Goal: Task Accomplishment & Management: Use online tool/utility

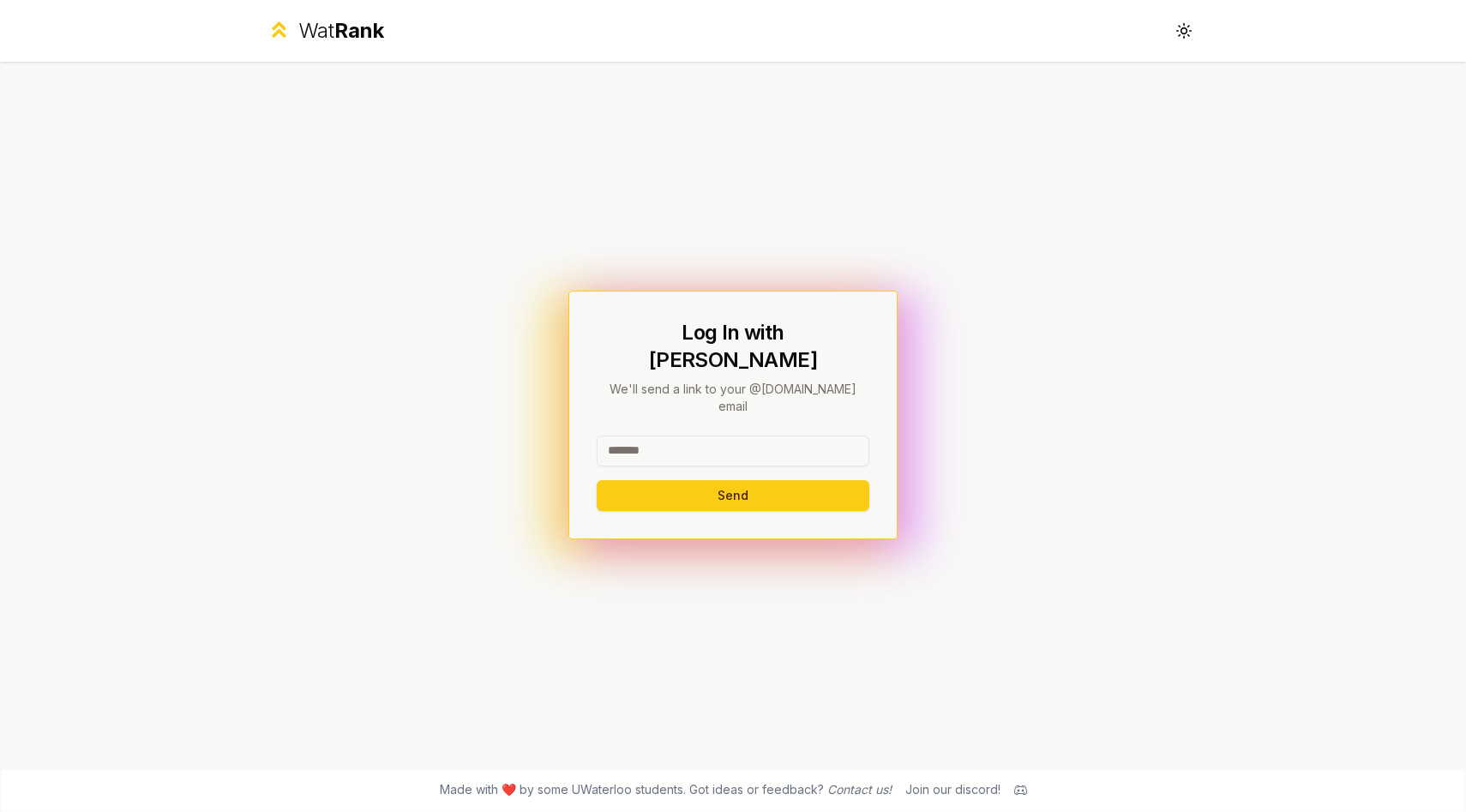
click at [707, 446] on div at bounding box center [733, 454] width 272 height 38
click at [708, 437] on input at bounding box center [733, 450] width 272 height 31
type input "********"
click at [733, 497] on div "Log In with WatIAM We'll send a link to your @uwaterloo.ca email ******** Send" at bounding box center [733, 415] width 329 height 248
click at [733, 480] on button "Send" at bounding box center [733, 494] width 272 height 31
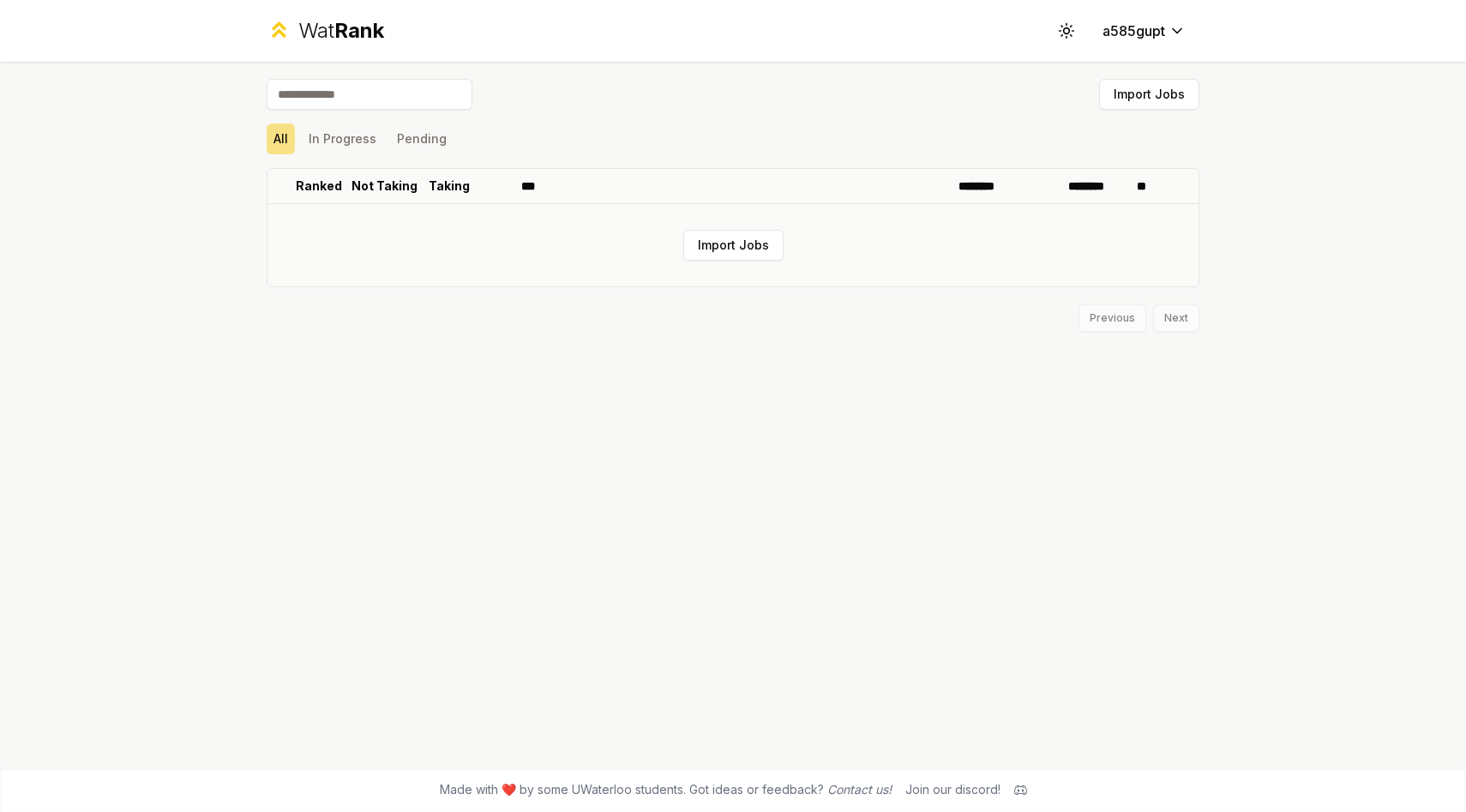
click at [744, 227] on td "Import Jobs" at bounding box center [733, 244] width 931 height 82
click at [746, 246] on button "Import Jobs" at bounding box center [733, 244] width 100 height 31
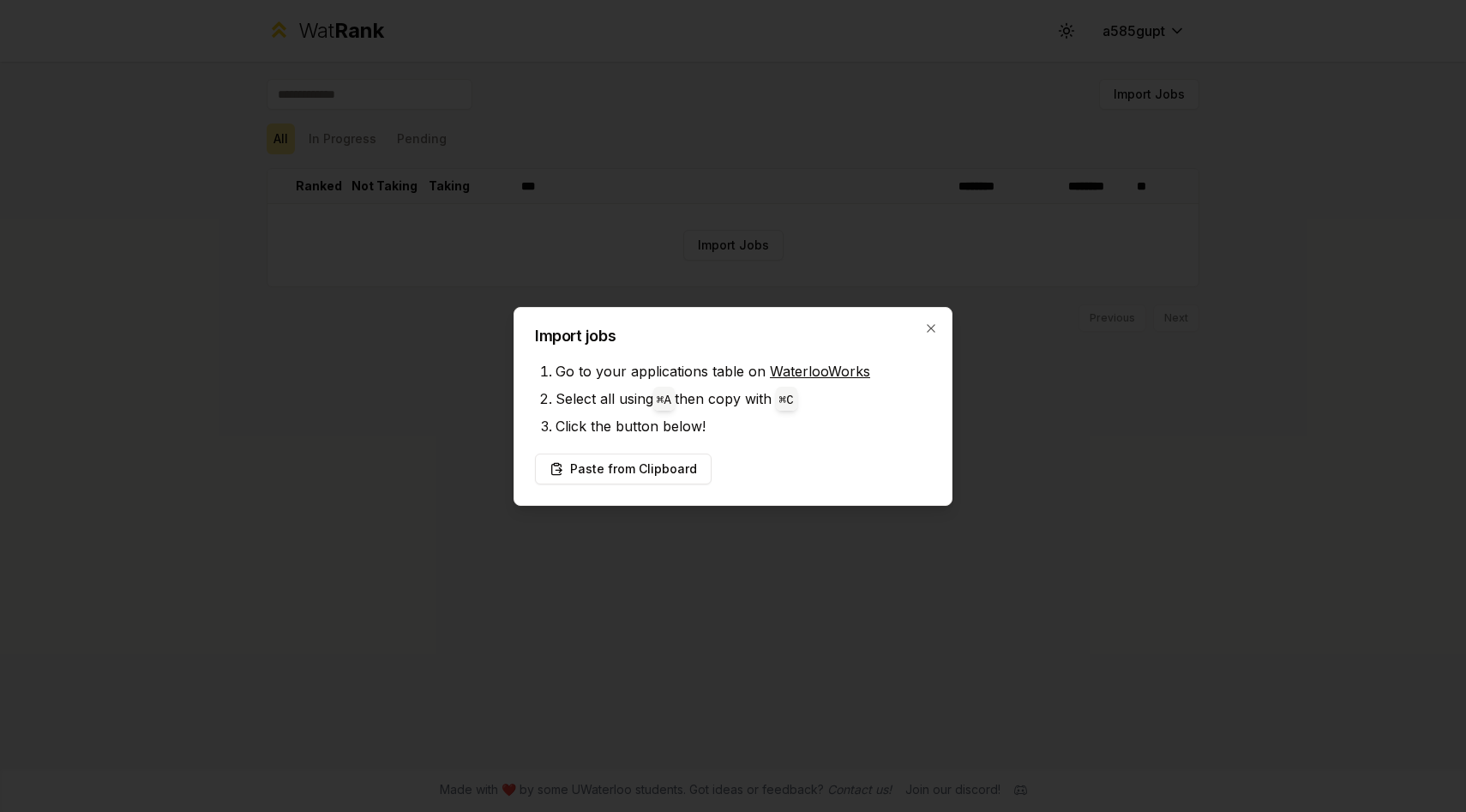
click at [793, 363] on link "WaterlooWorks" at bounding box center [820, 371] width 100 height 18
click at [670, 472] on button "Paste from Clipboard" at bounding box center [623, 468] width 177 height 31
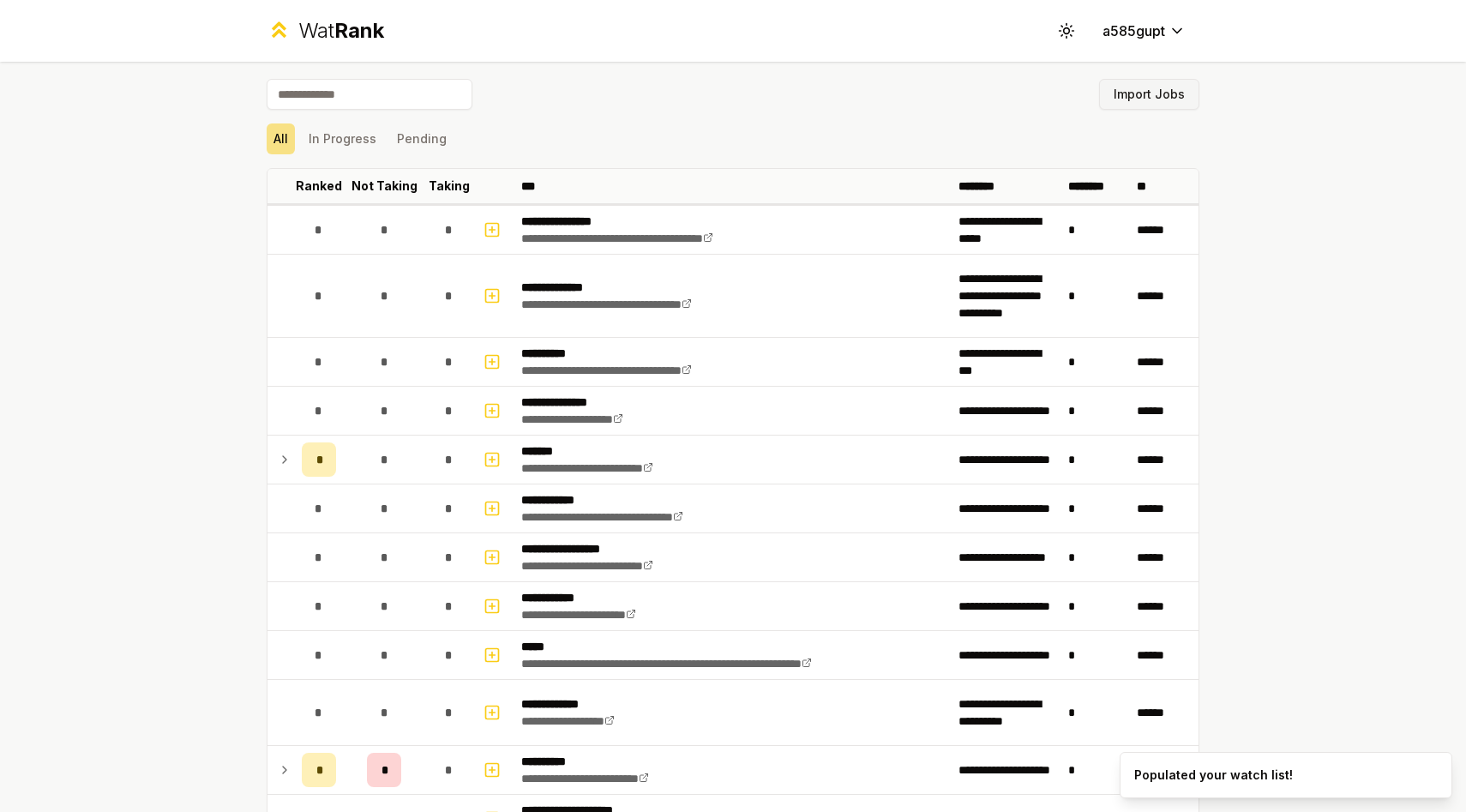
click at [1169, 105] on button "Import Jobs" at bounding box center [1149, 94] width 100 height 31
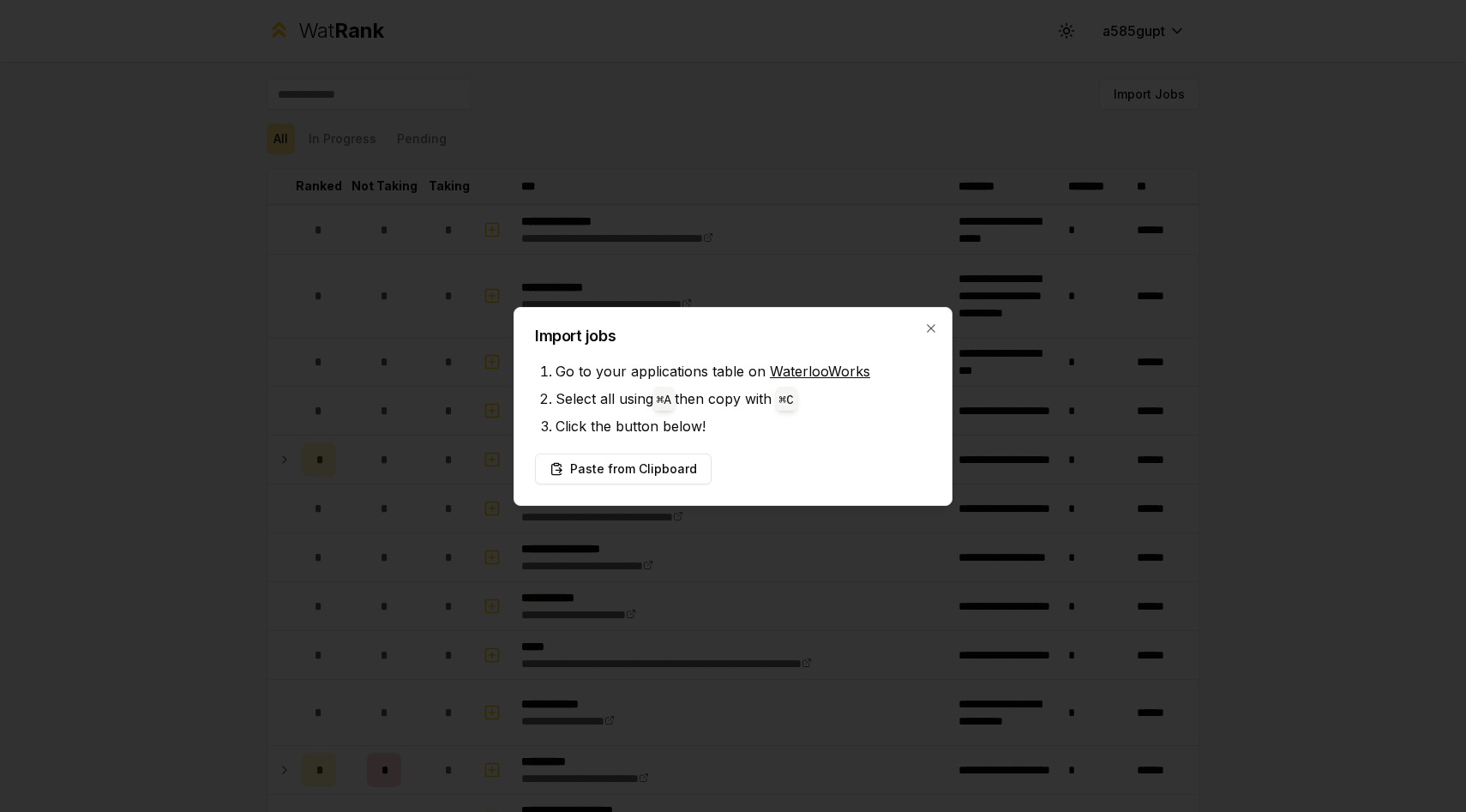
click at [870, 320] on div "Import jobs Go to your applications table on WaterlooWorks Select all using ⌘ A…" at bounding box center [733, 406] width 439 height 199
click at [636, 468] on button "Paste from Clipboard" at bounding box center [623, 468] width 177 height 31
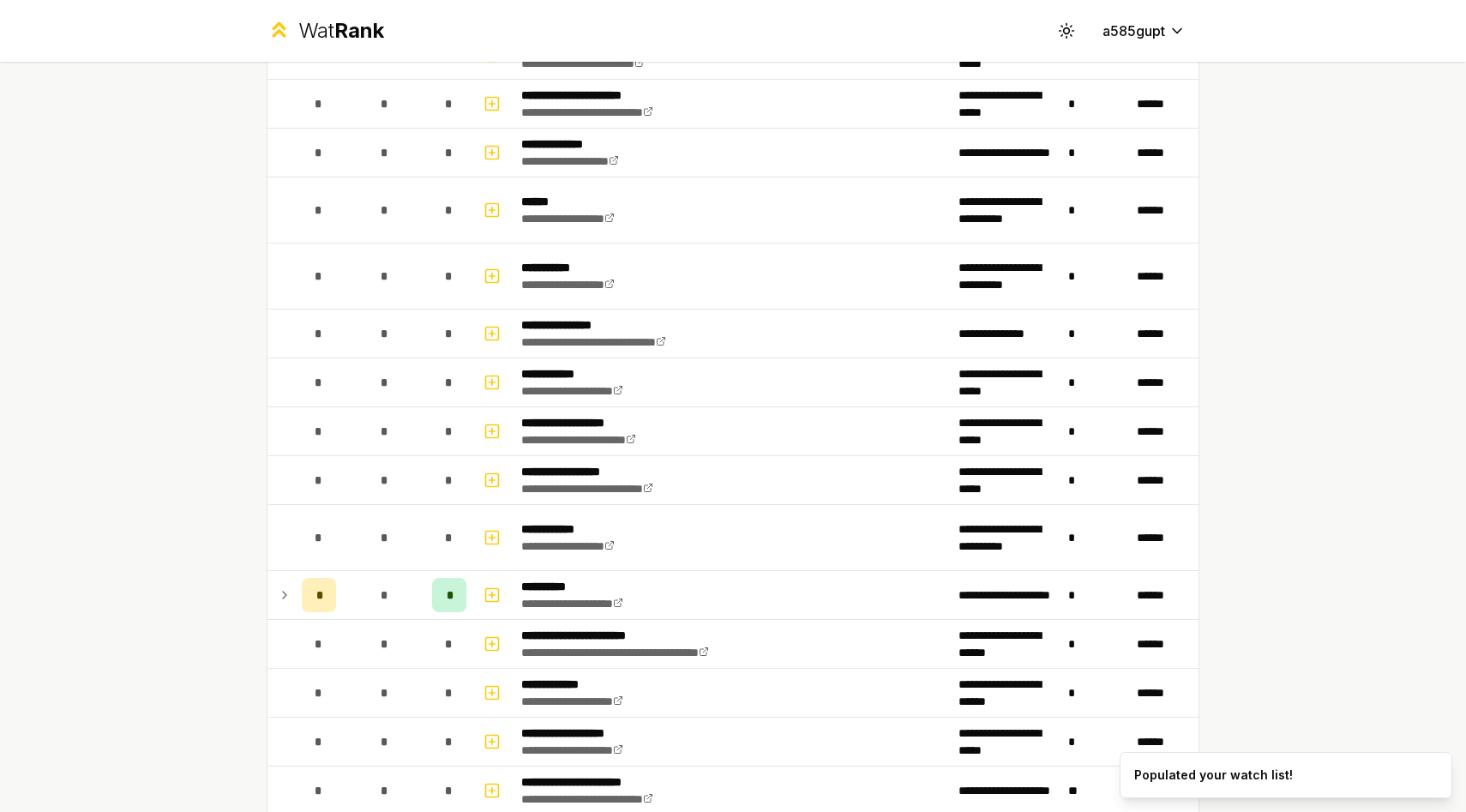
scroll to position [3194, 0]
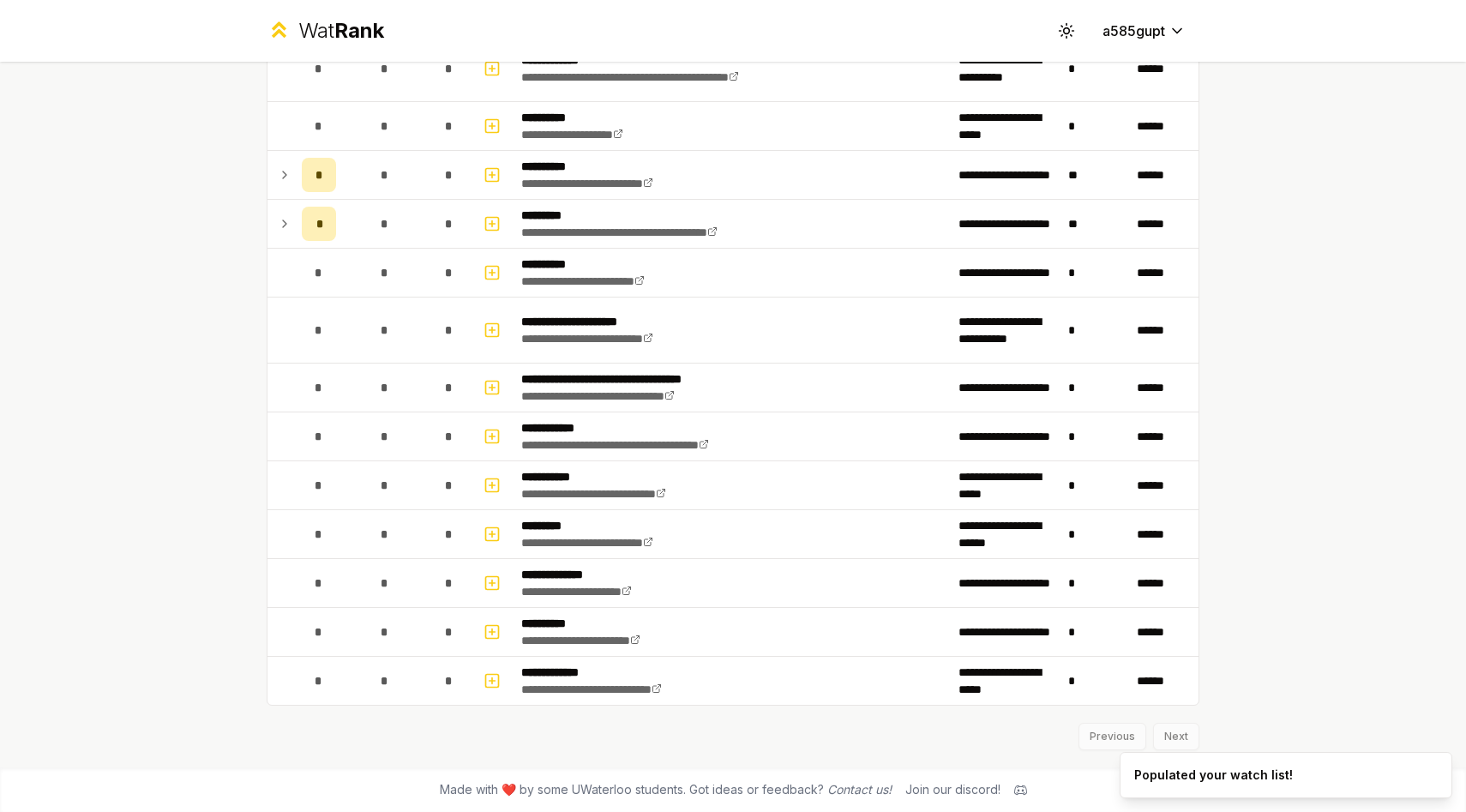
click at [1101, 729] on div "Previous Next" at bounding box center [733, 728] width 933 height 44
click at [1184, 735] on div "Previous Next" at bounding box center [733, 728] width 933 height 44
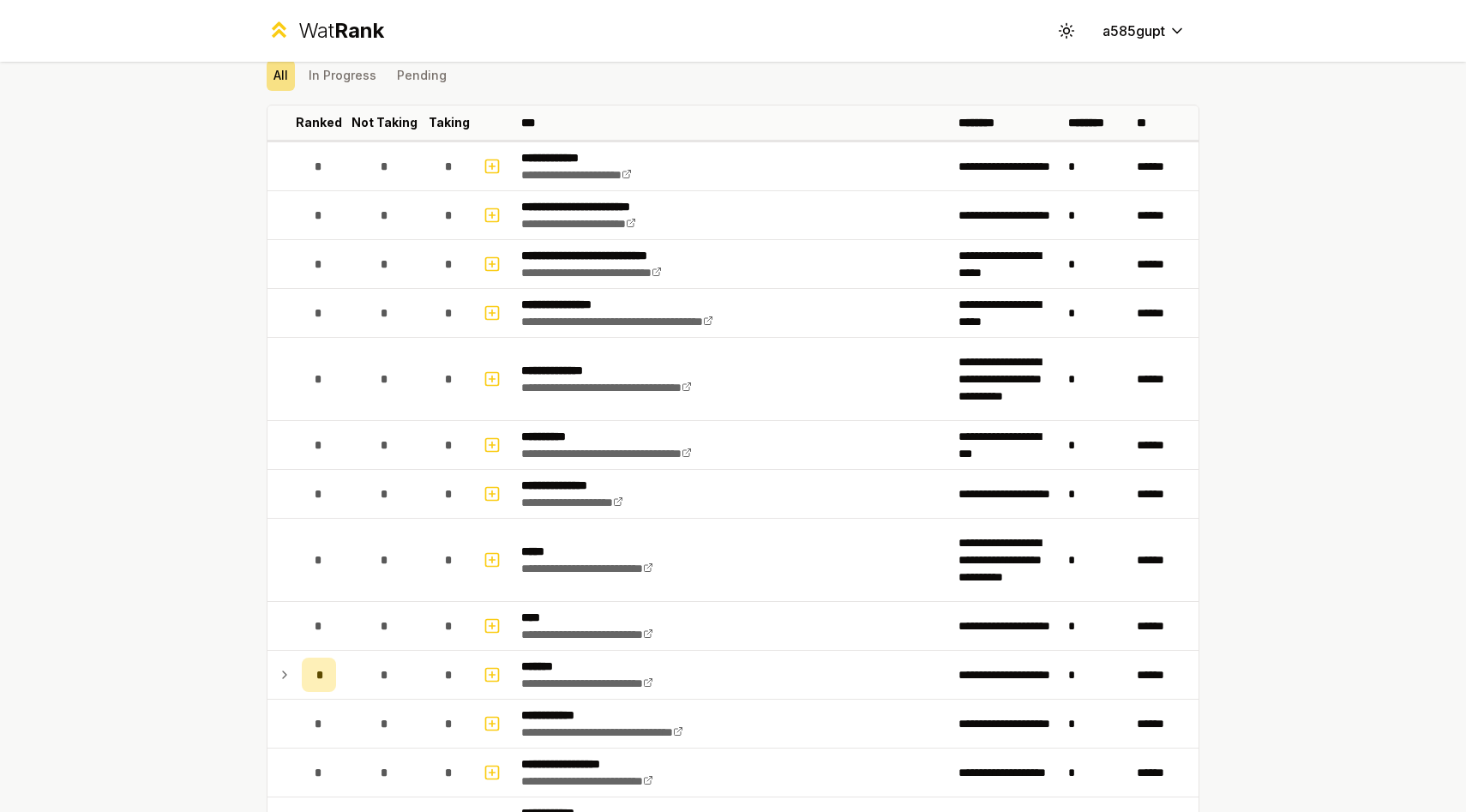
scroll to position [0, 0]
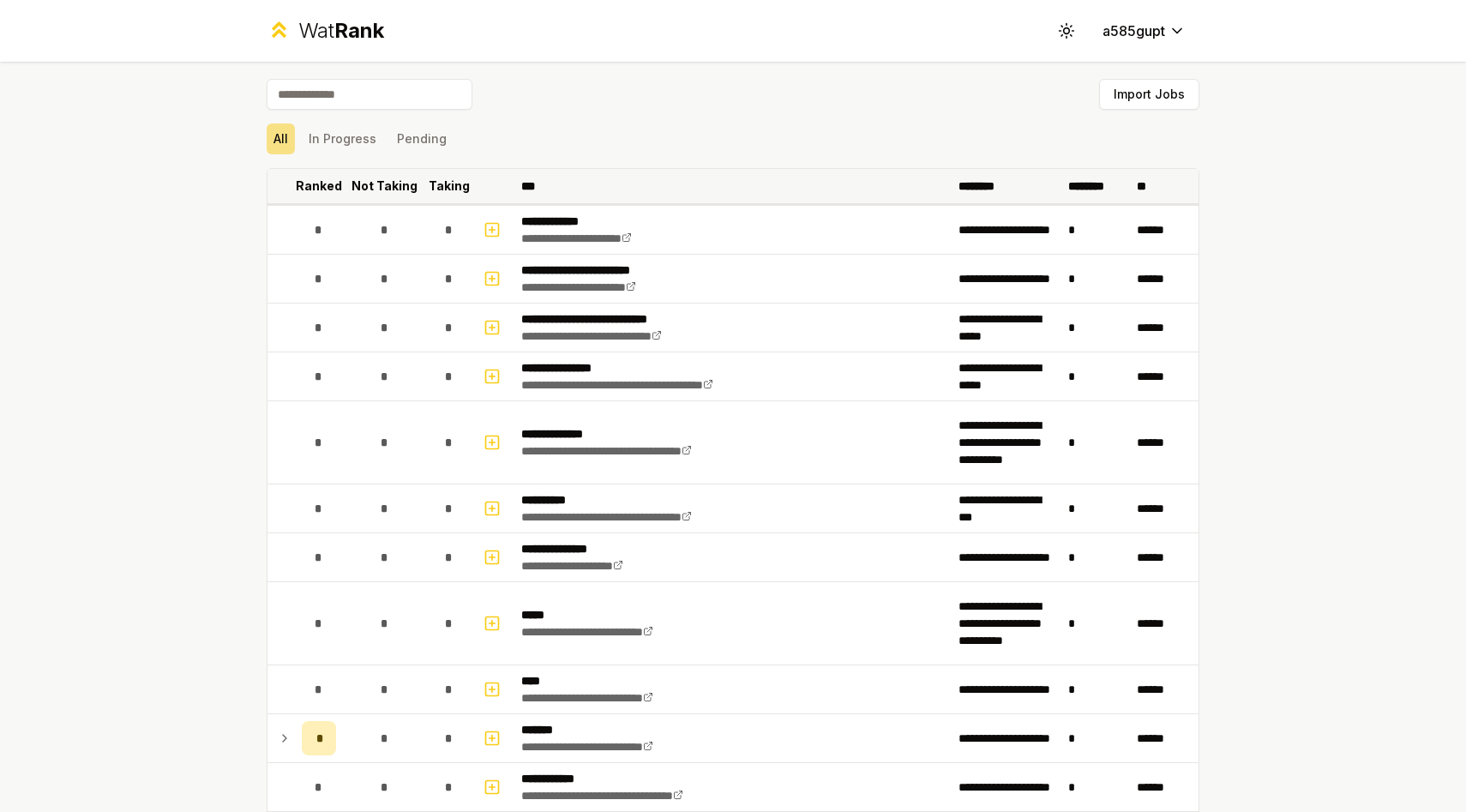
click at [1088, 200] on th "********" at bounding box center [1096, 185] width 69 height 34
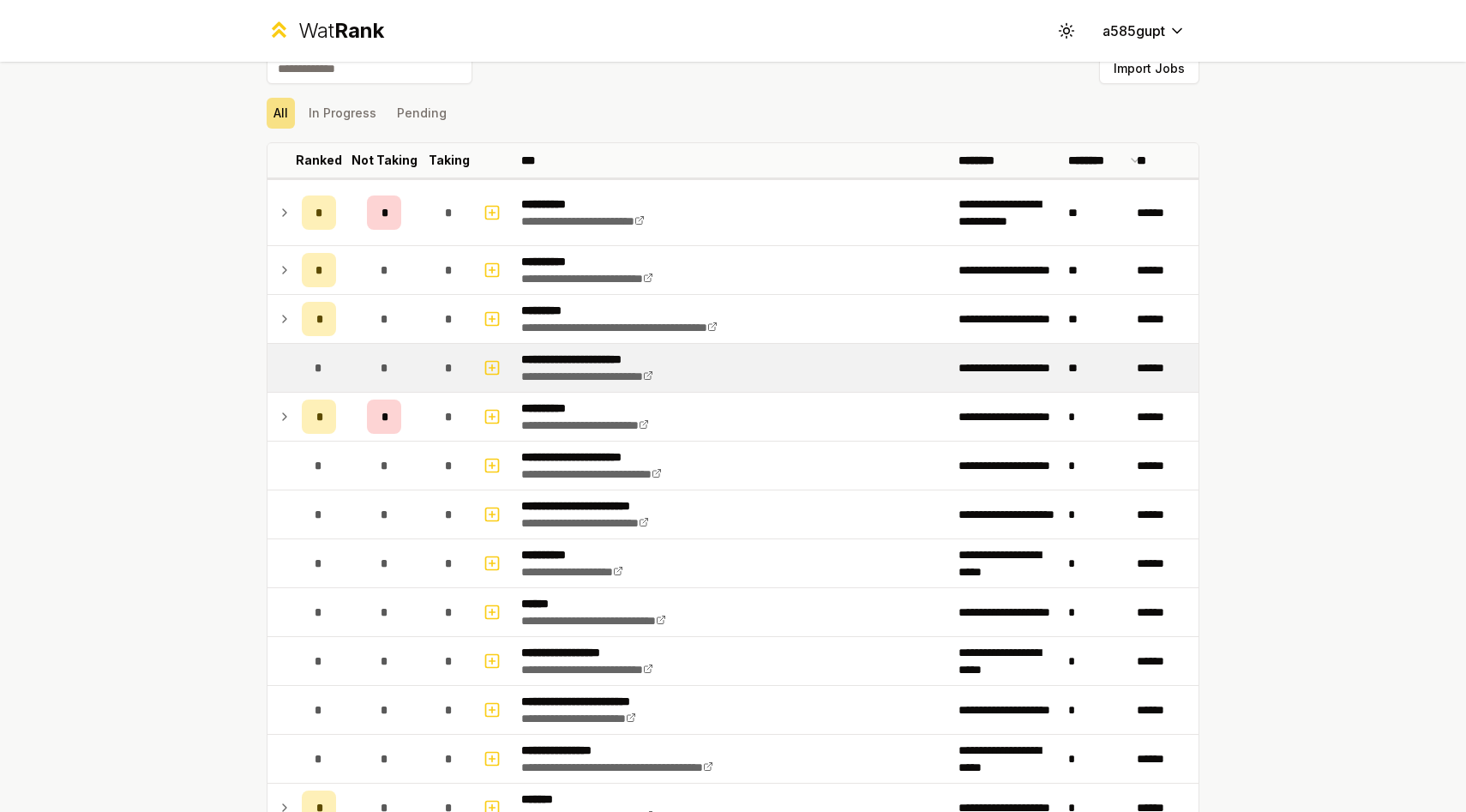
scroll to position [29, 0]
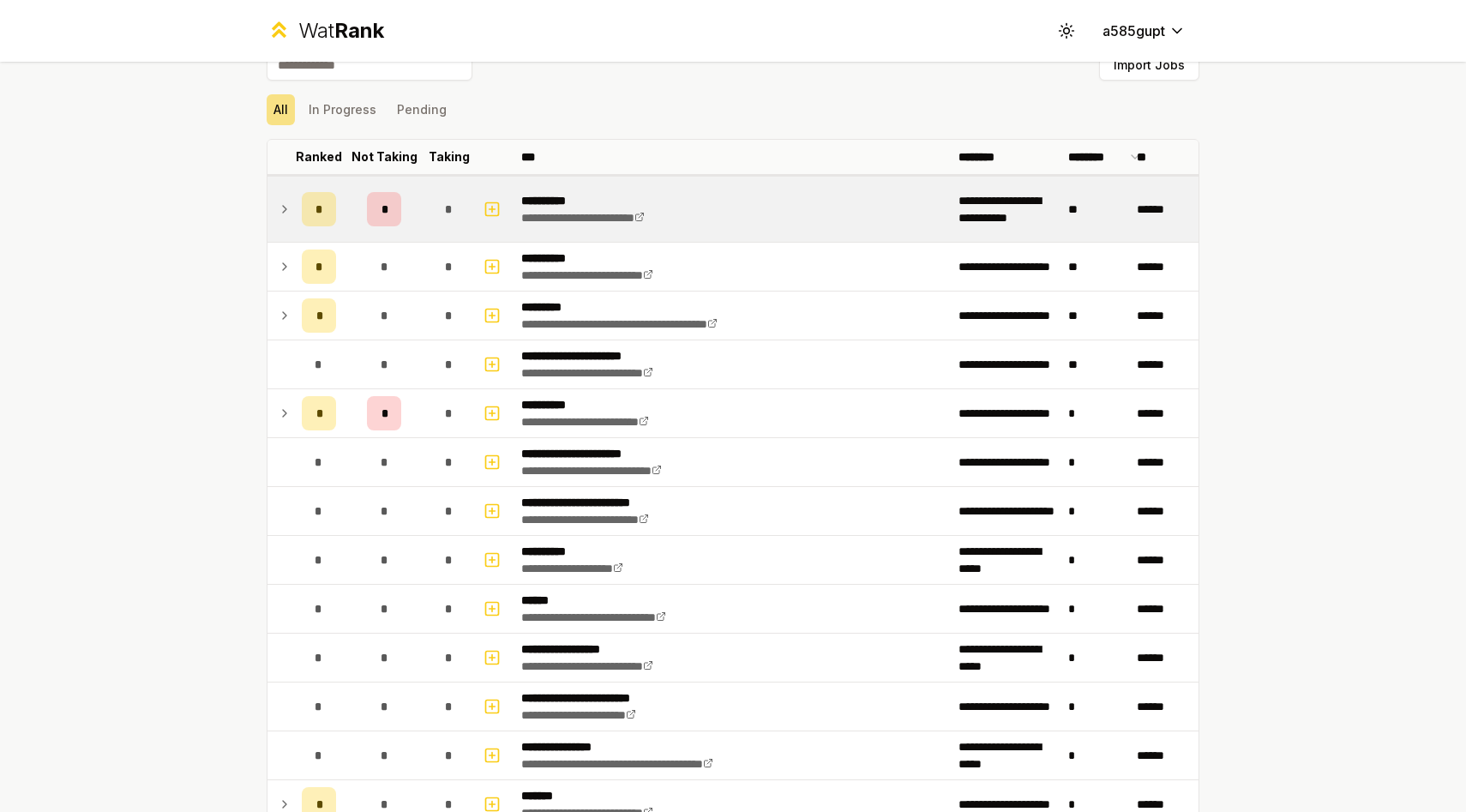
click at [382, 207] on span "*" at bounding box center [384, 209] width 6 height 18
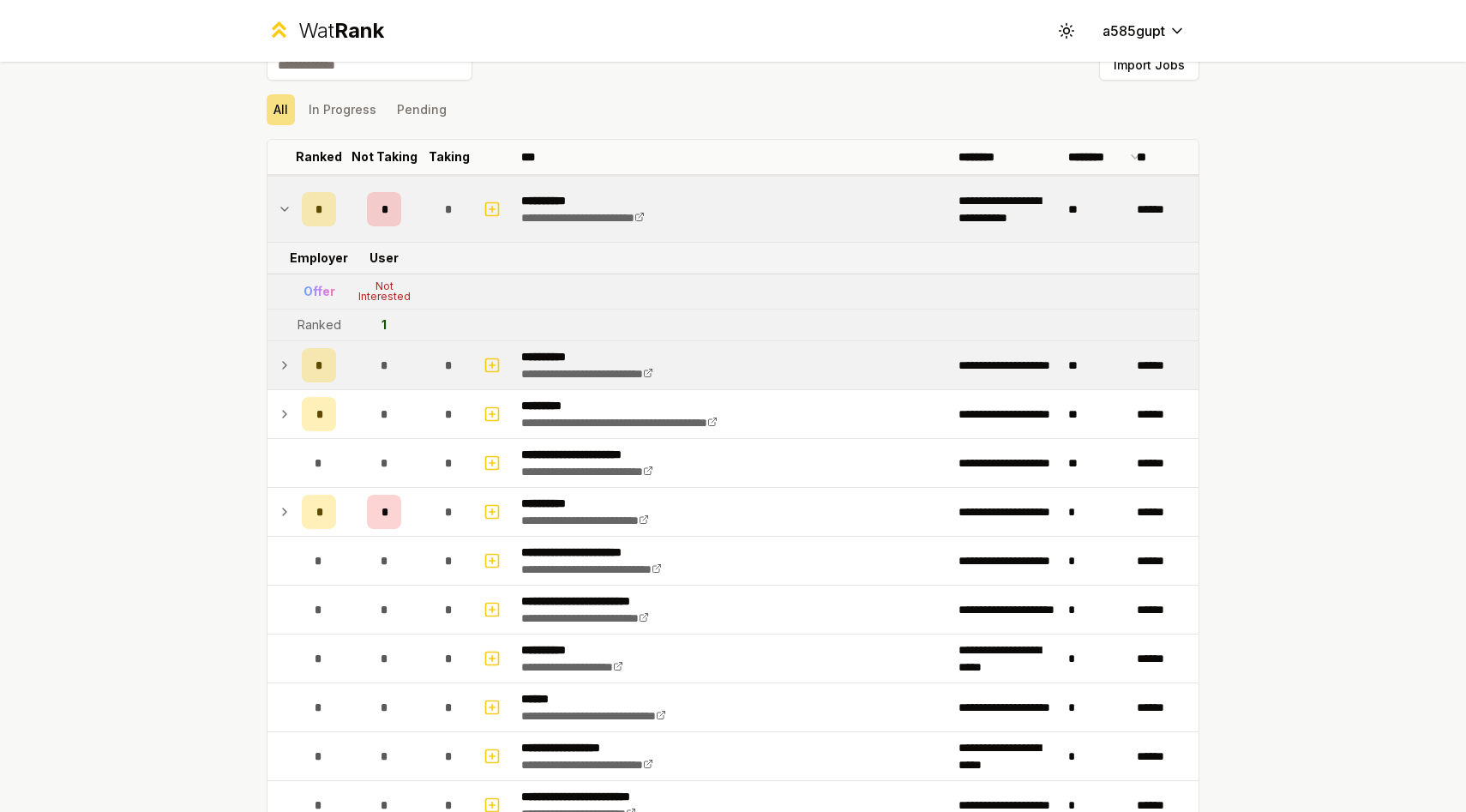
click at [370, 351] on div "*" at bounding box center [383, 365] width 34 height 34
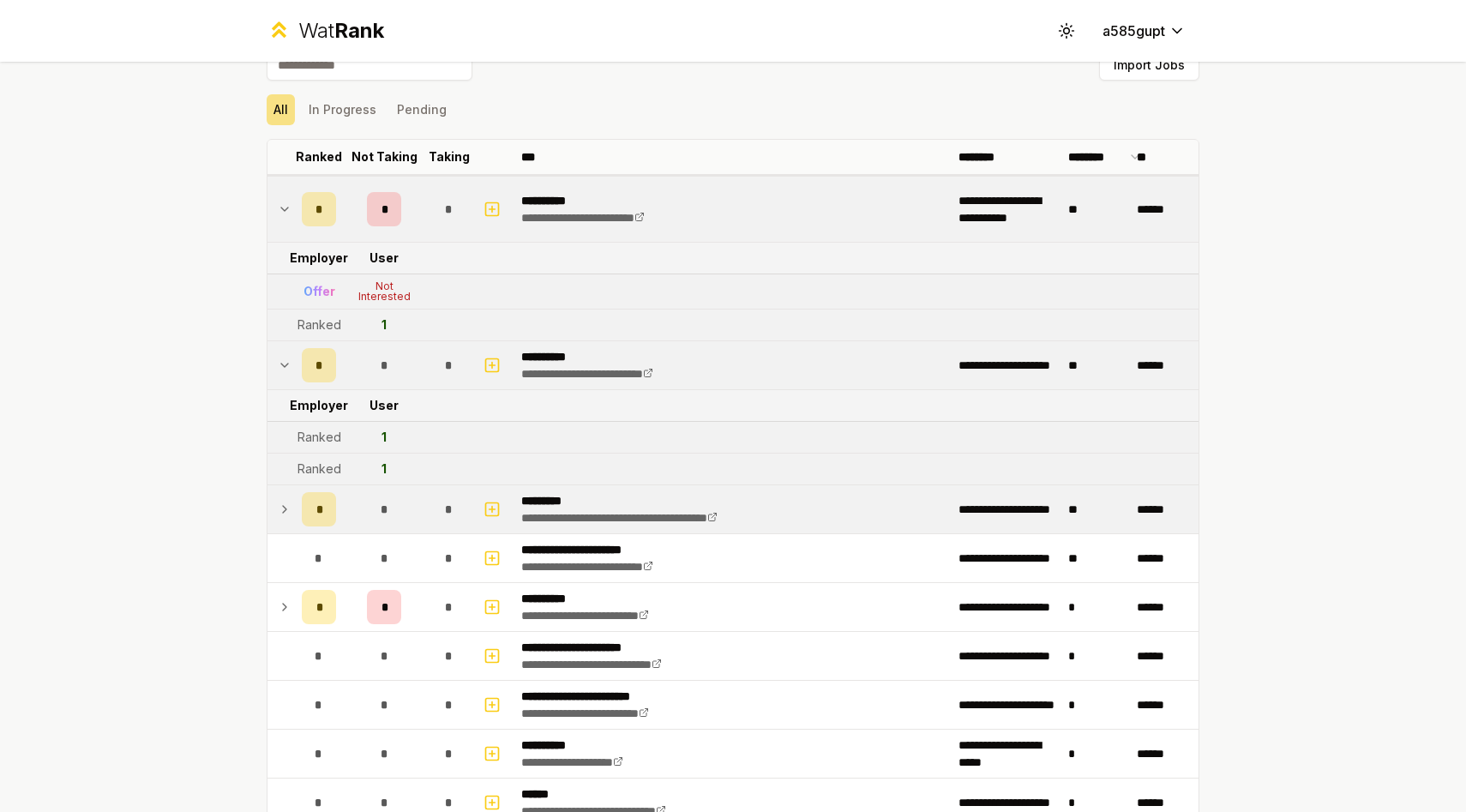
click at [393, 506] on div "*" at bounding box center [383, 508] width 34 height 34
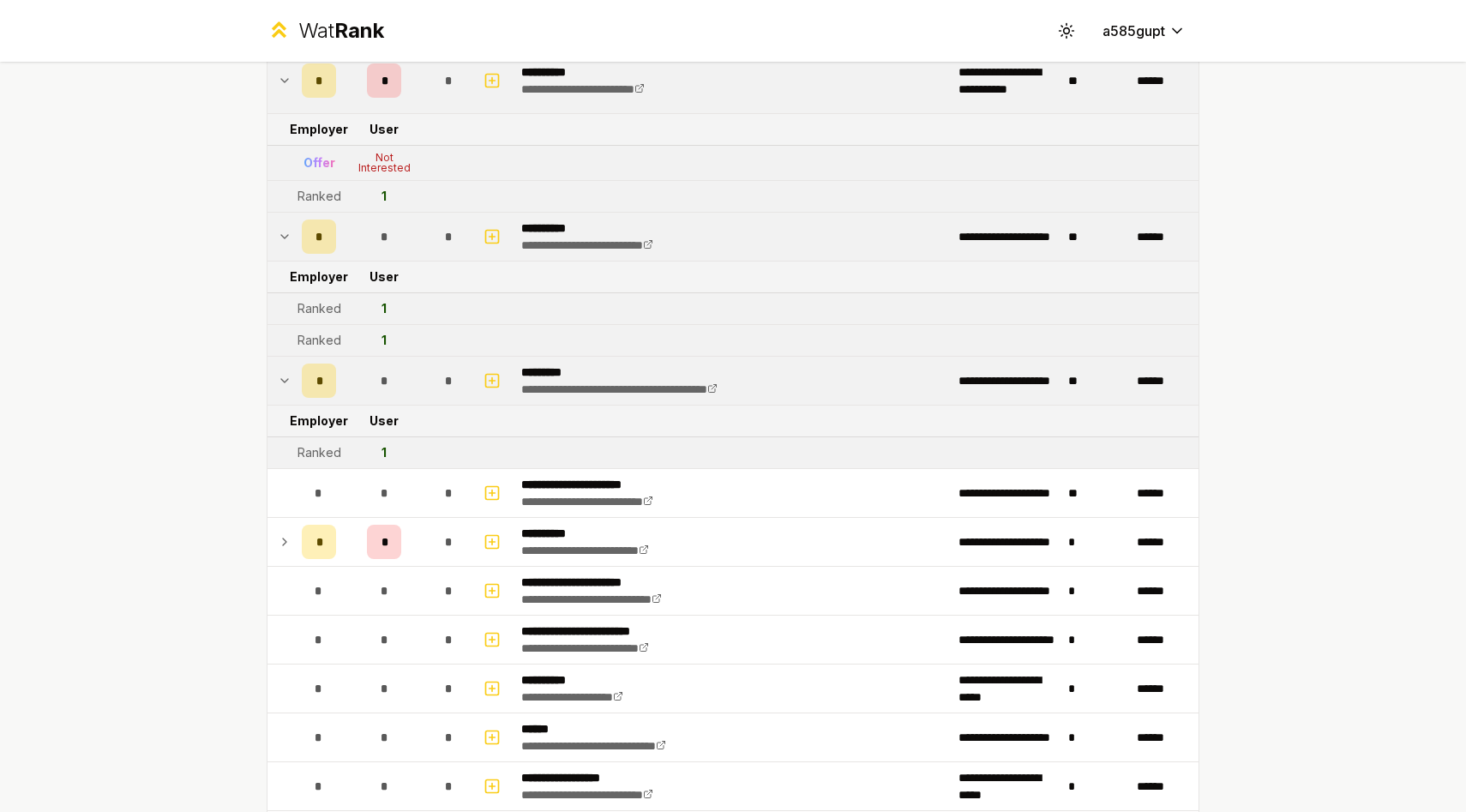
scroll to position [167, 0]
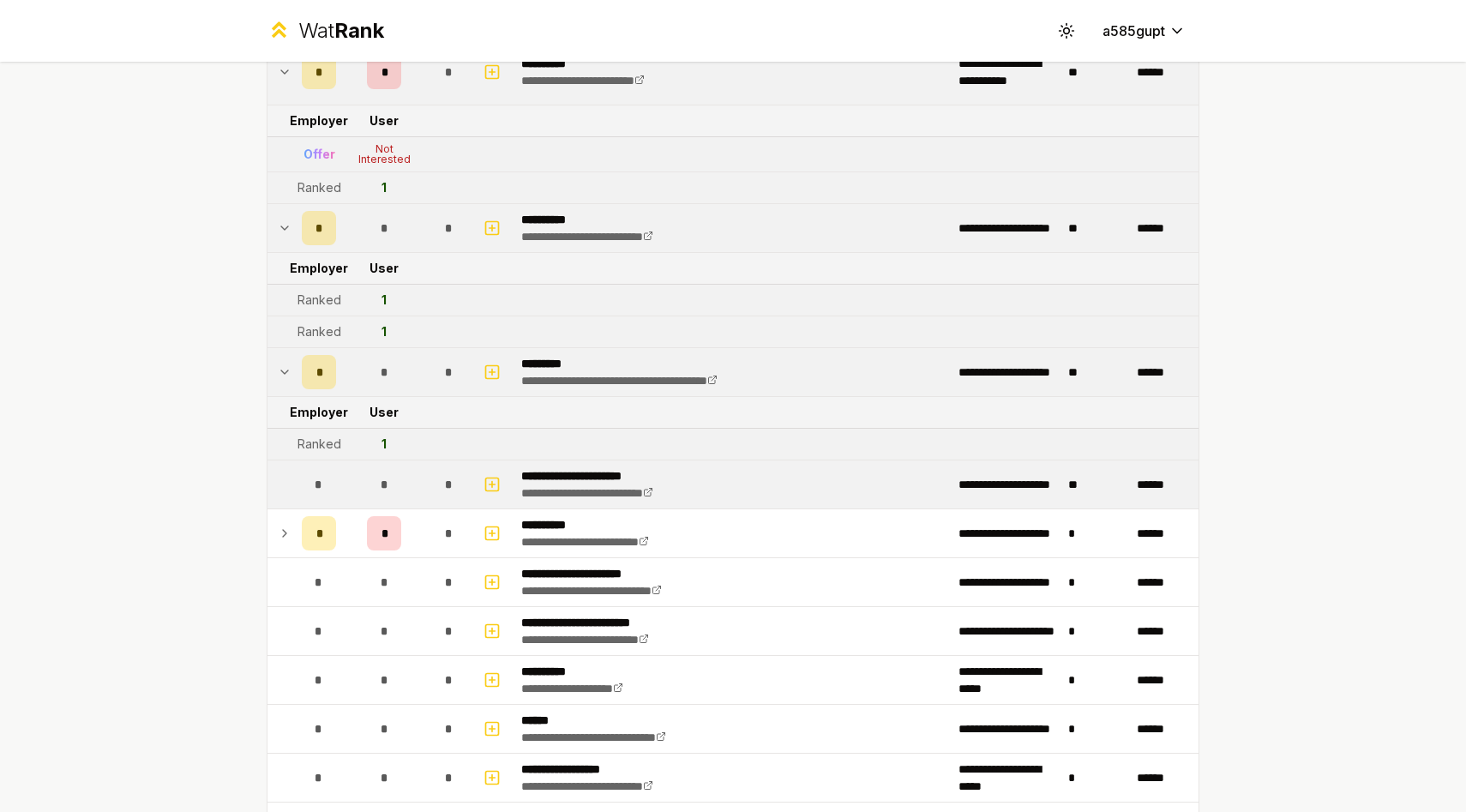
click at [392, 477] on div "*" at bounding box center [383, 483] width 34 height 34
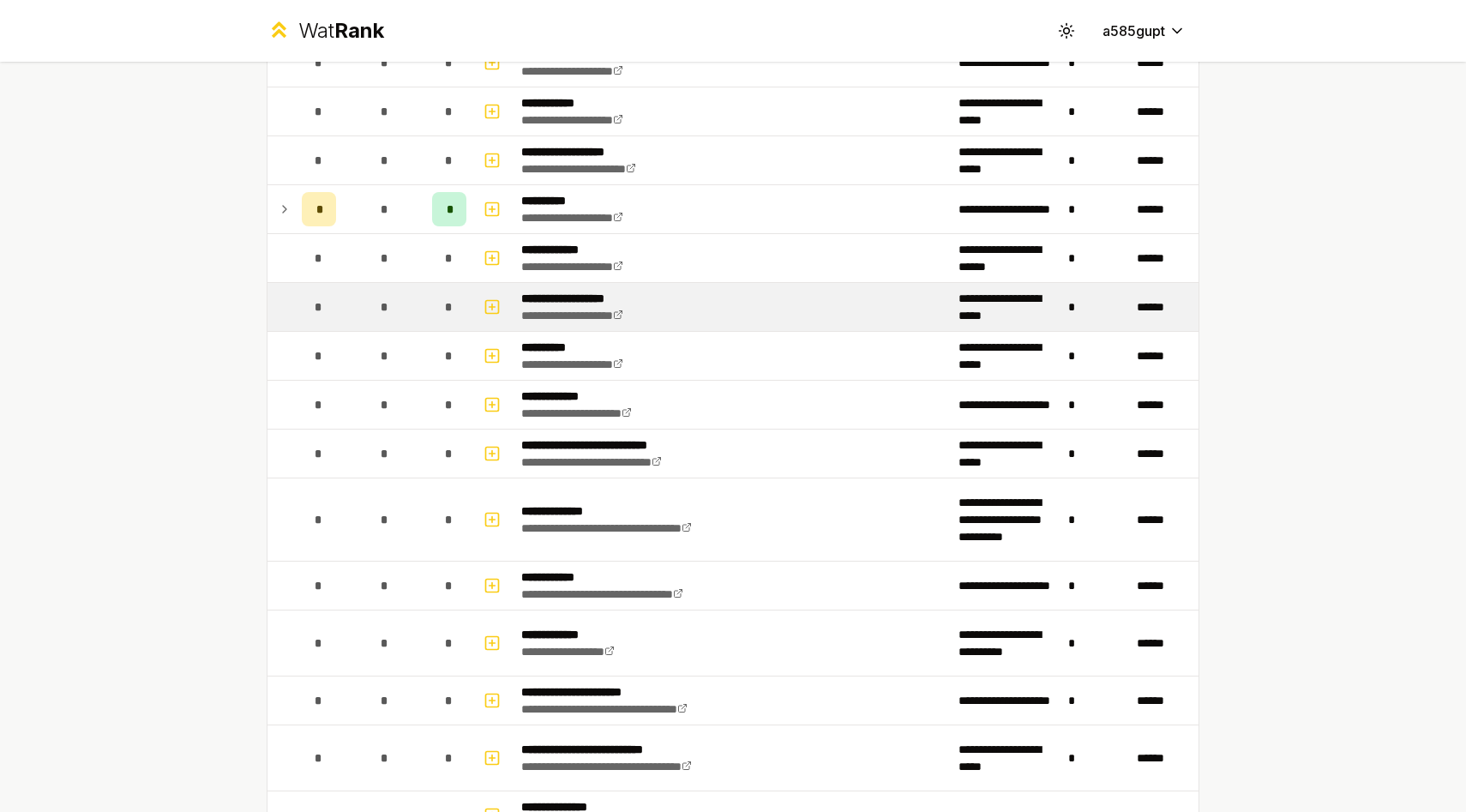
scroll to position [1811, 0]
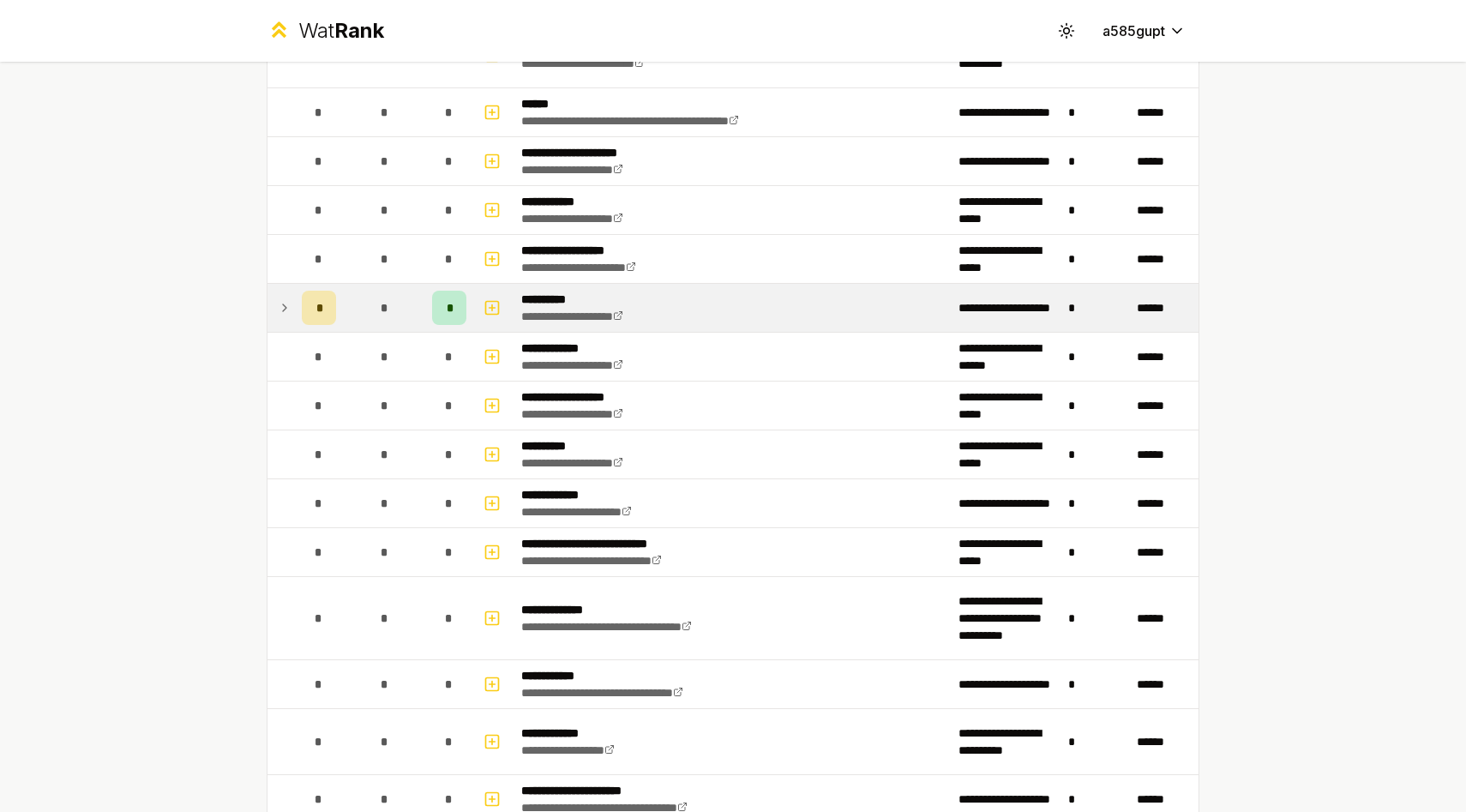
click at [420, 306] on td "*" at bounding box center [383, 307] width 82 height 48
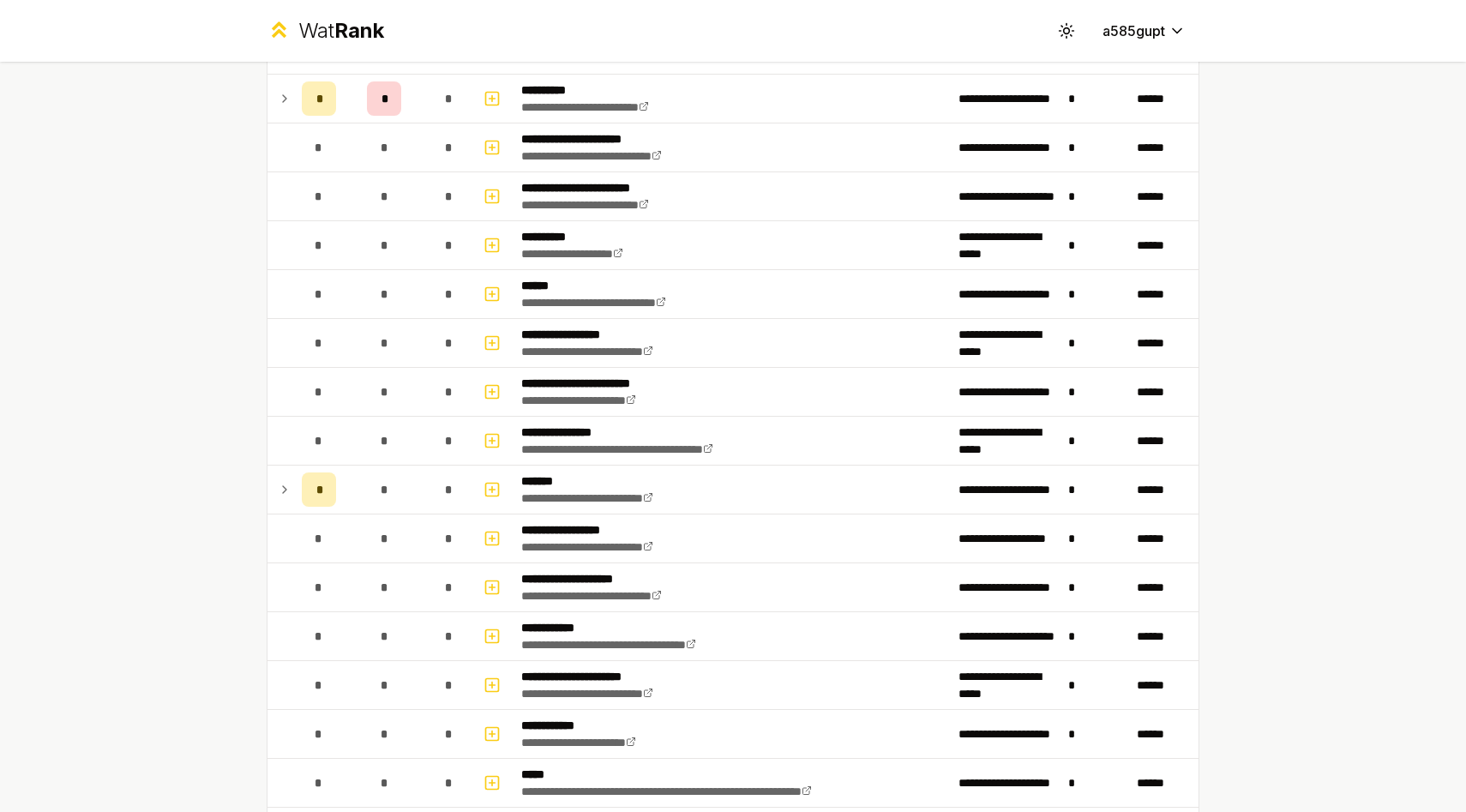
scroll to position [0, 0]
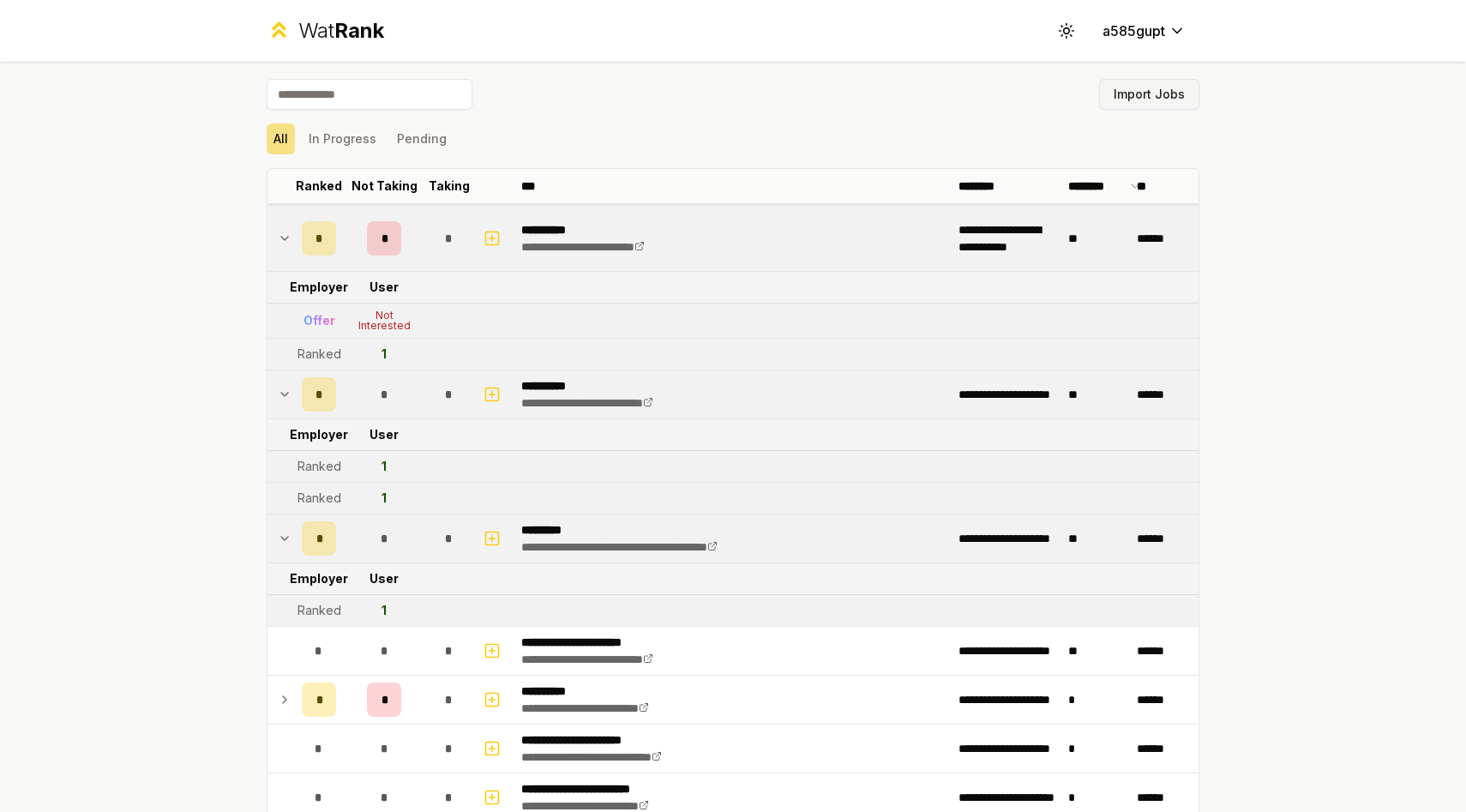
click at [1165, 92] on button "Import Jobs" at bounding box center [1149, 94] width 100 height 31
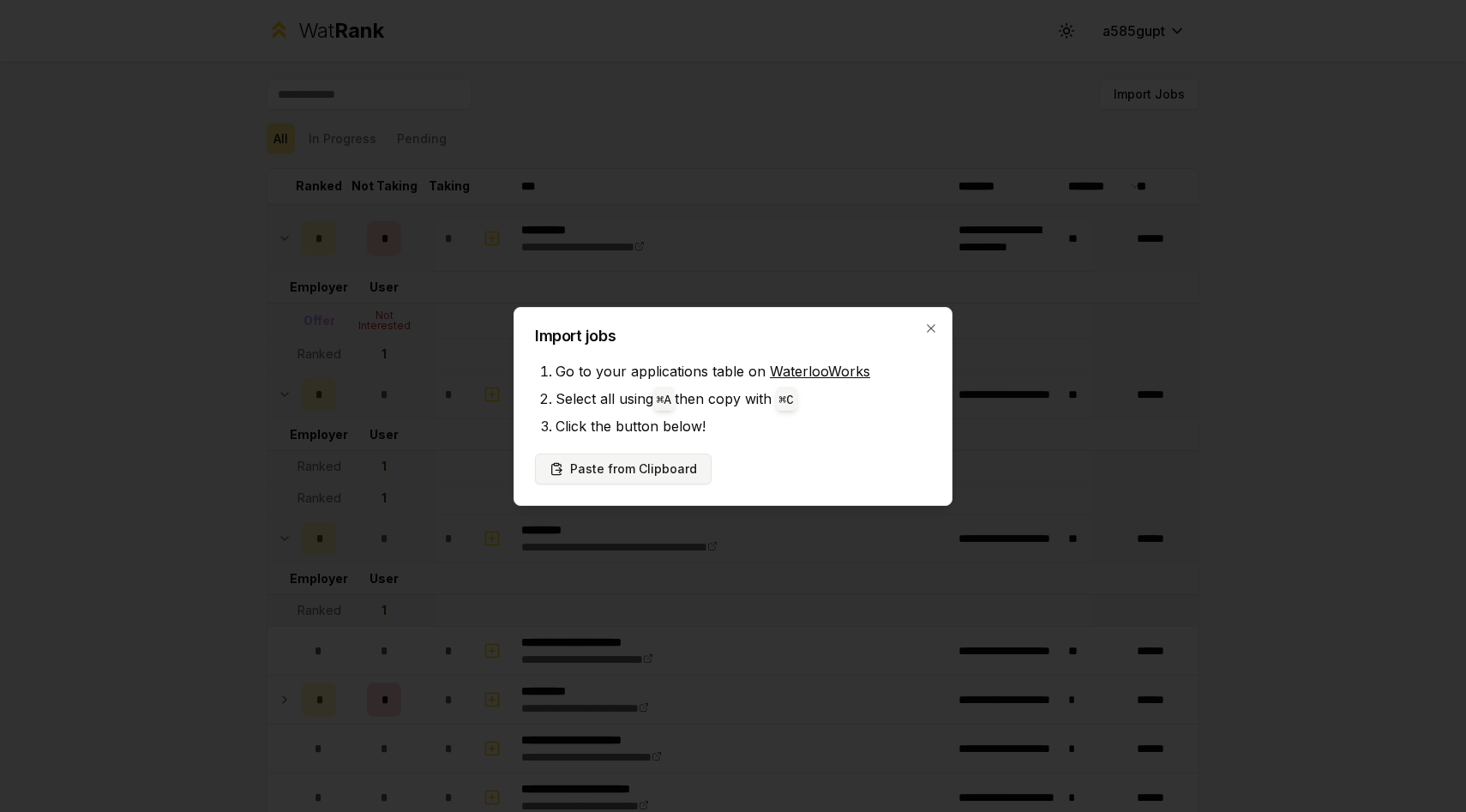
click at [659, 463] on button "Paste from Clipboard" at bounding box center [623, 468] width 177 height 31
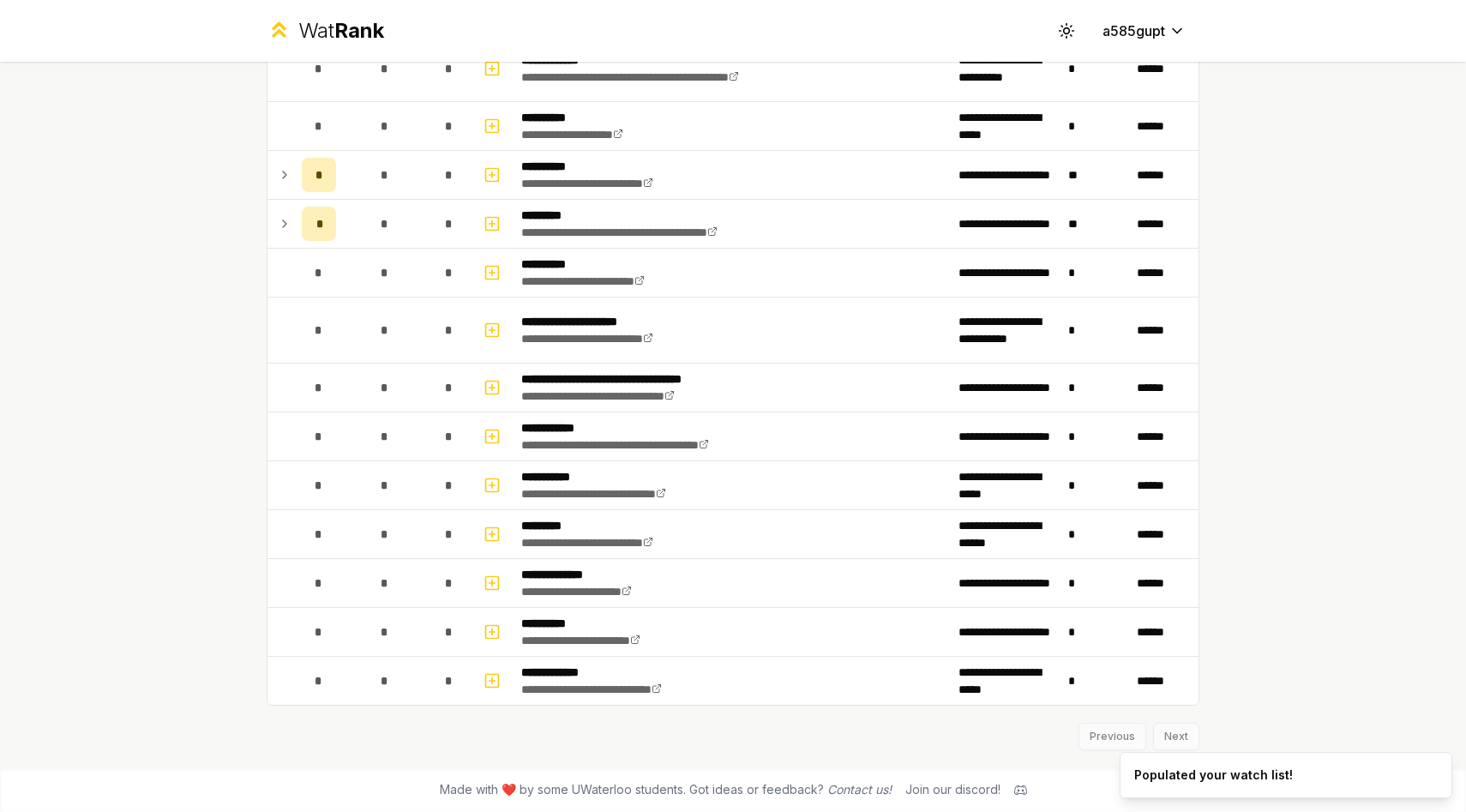
scroll to position [1319, 0]
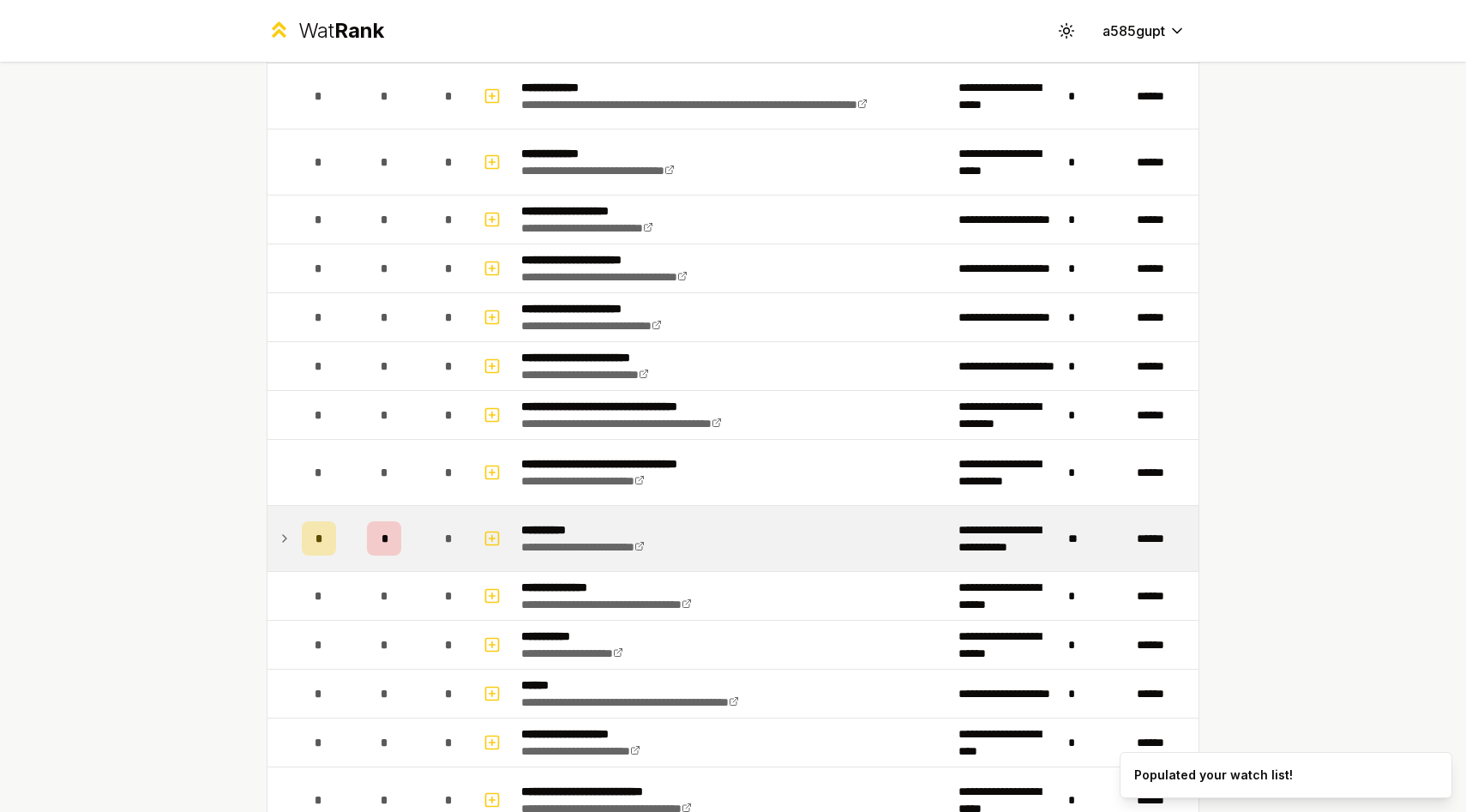
click at [280, 539] on icon at bounding box center [284, 538] width 14 height 20
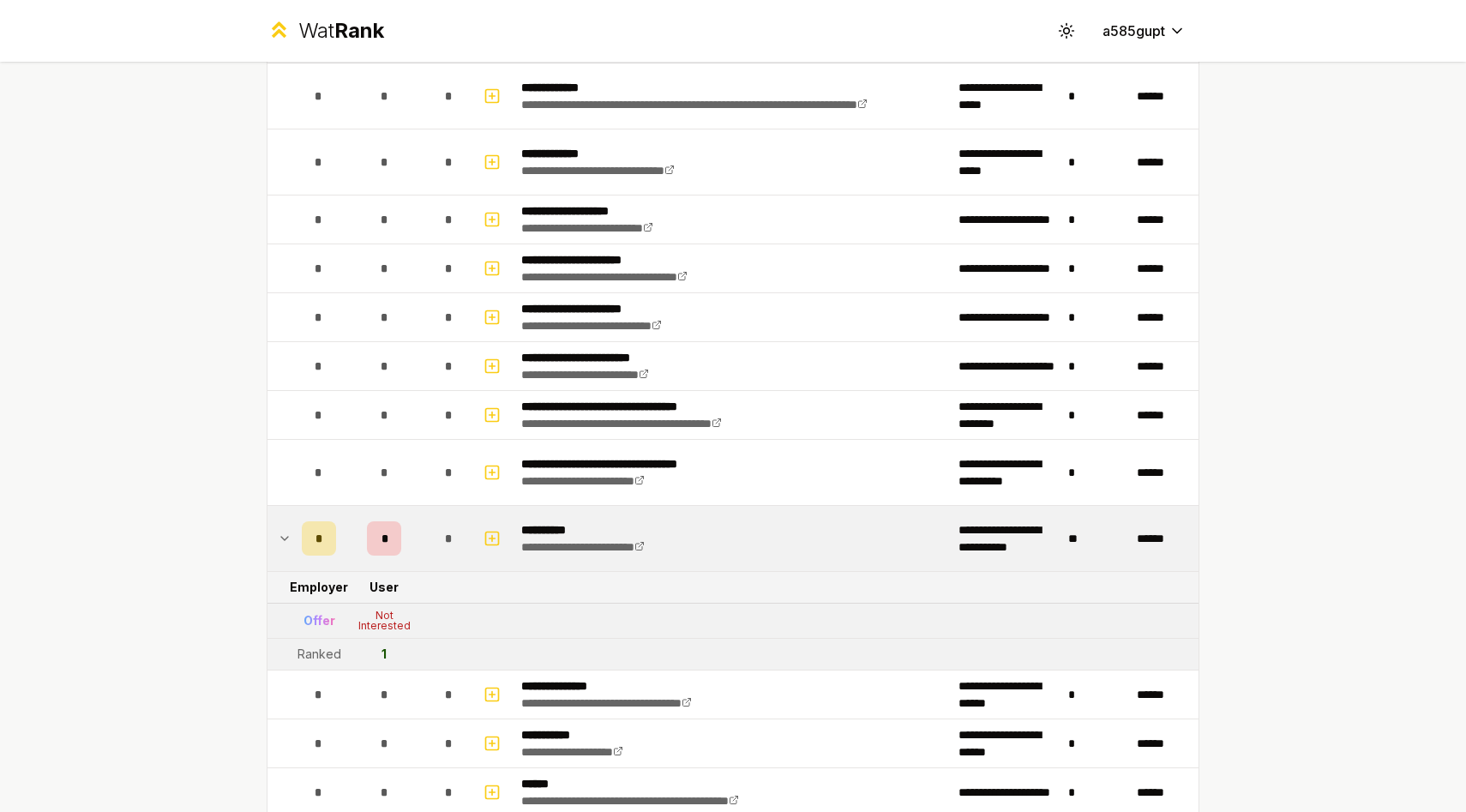
click at [280, 539] on icon at bounding box center [284, 538] width 14 height 20
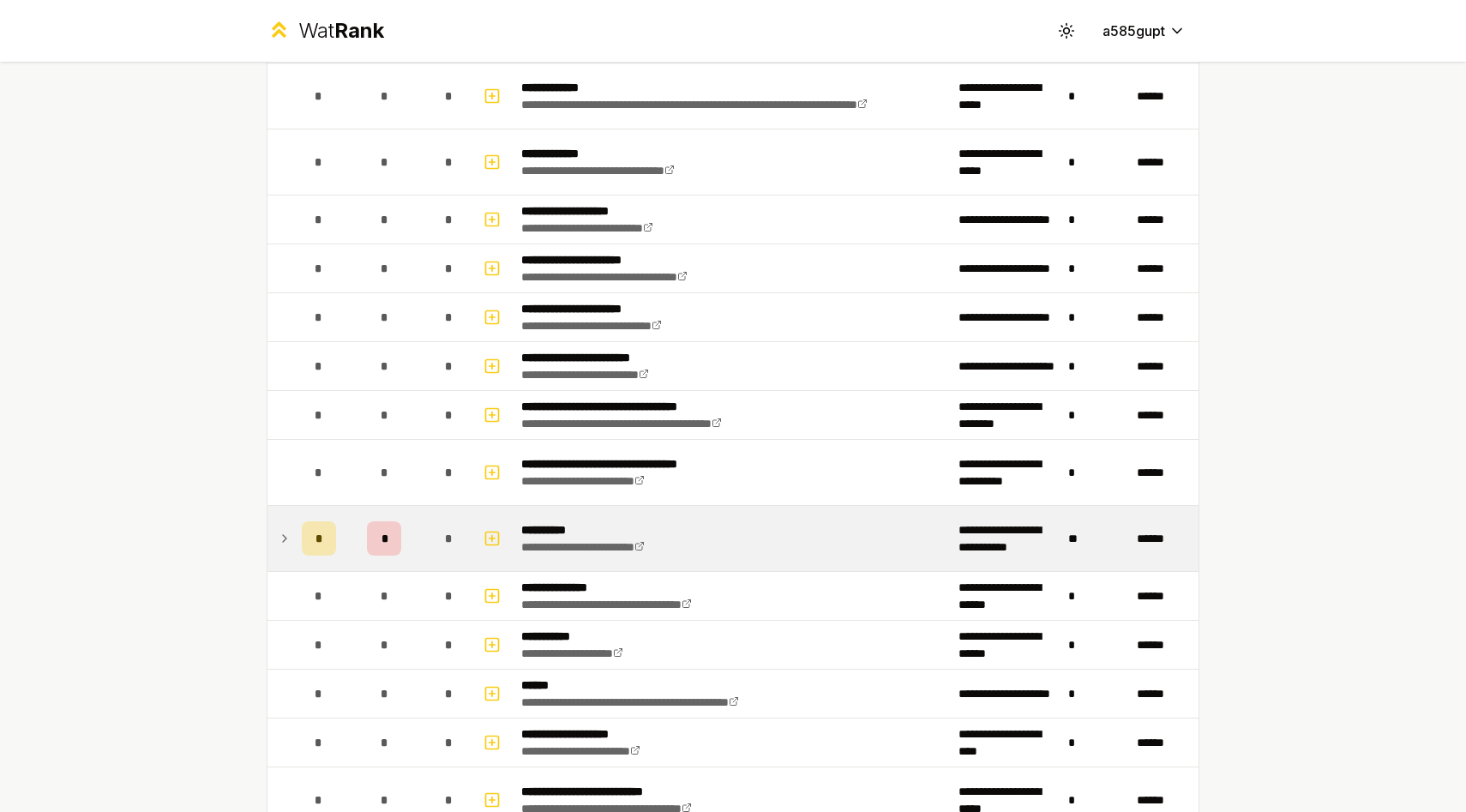
scroll to position [682, 0]
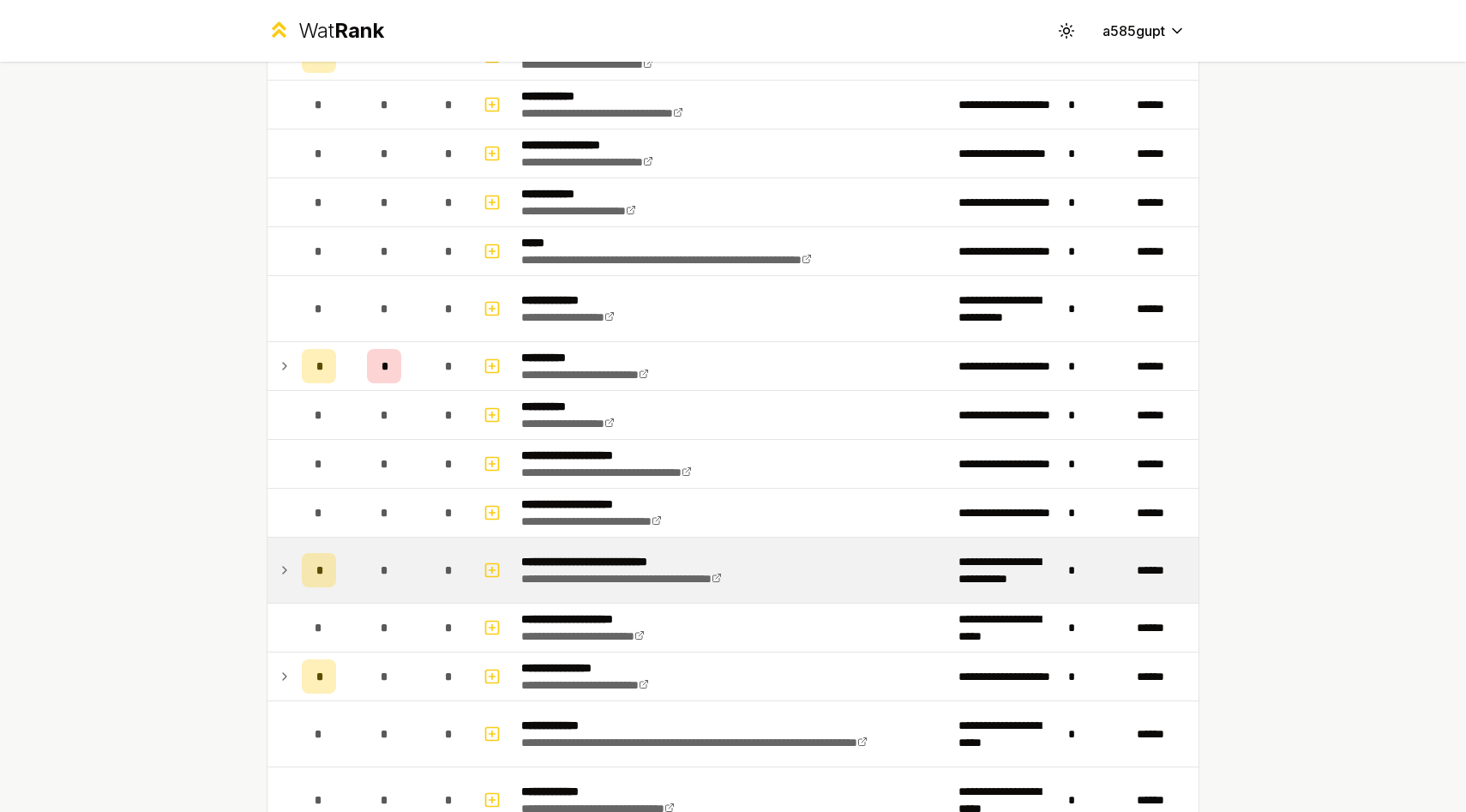
click at [283, 568] on icon at bounding box center [284, 569] width 14 height 20
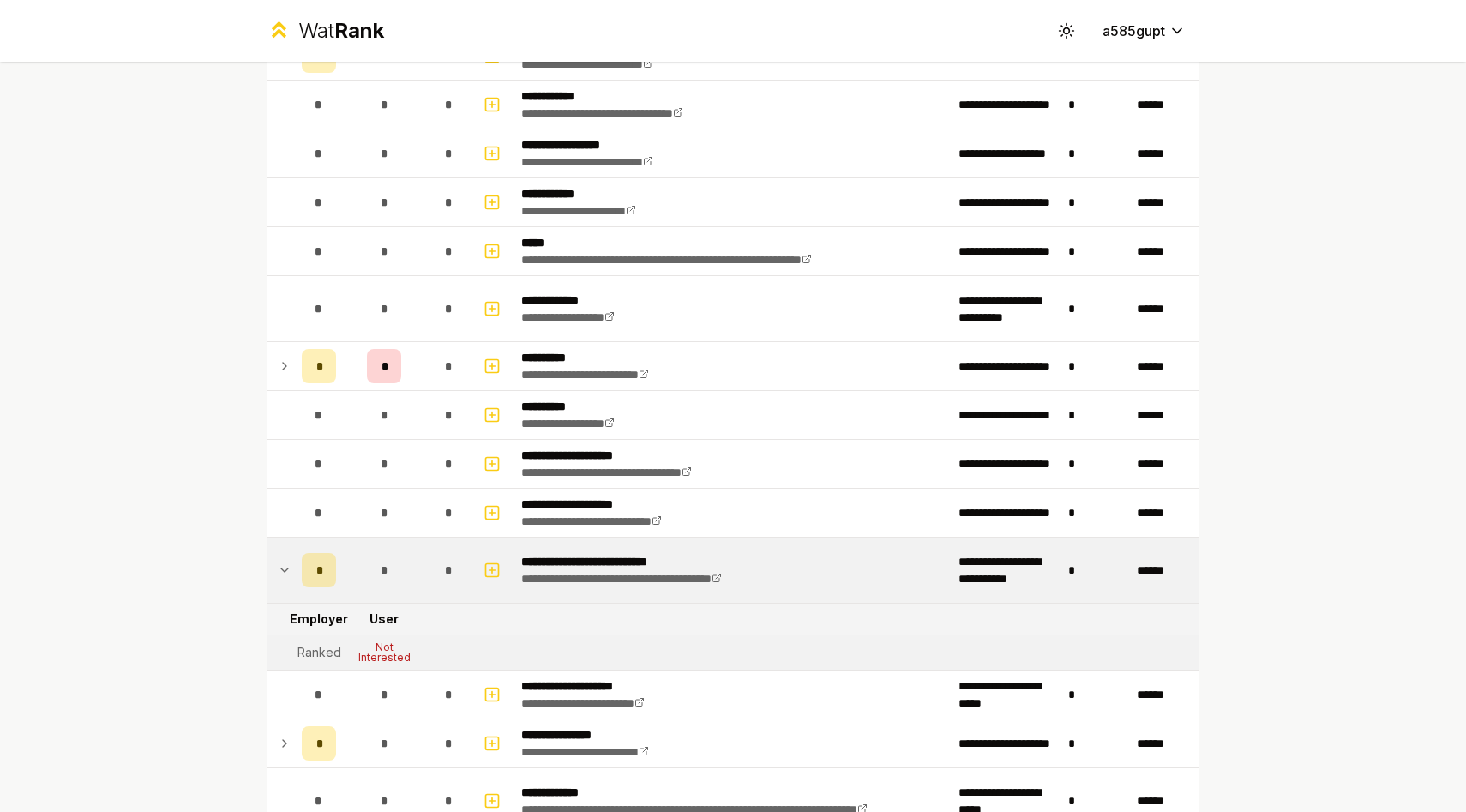
click at [283, 568] on icon at bounding box center [284, 569] width 14 height 20
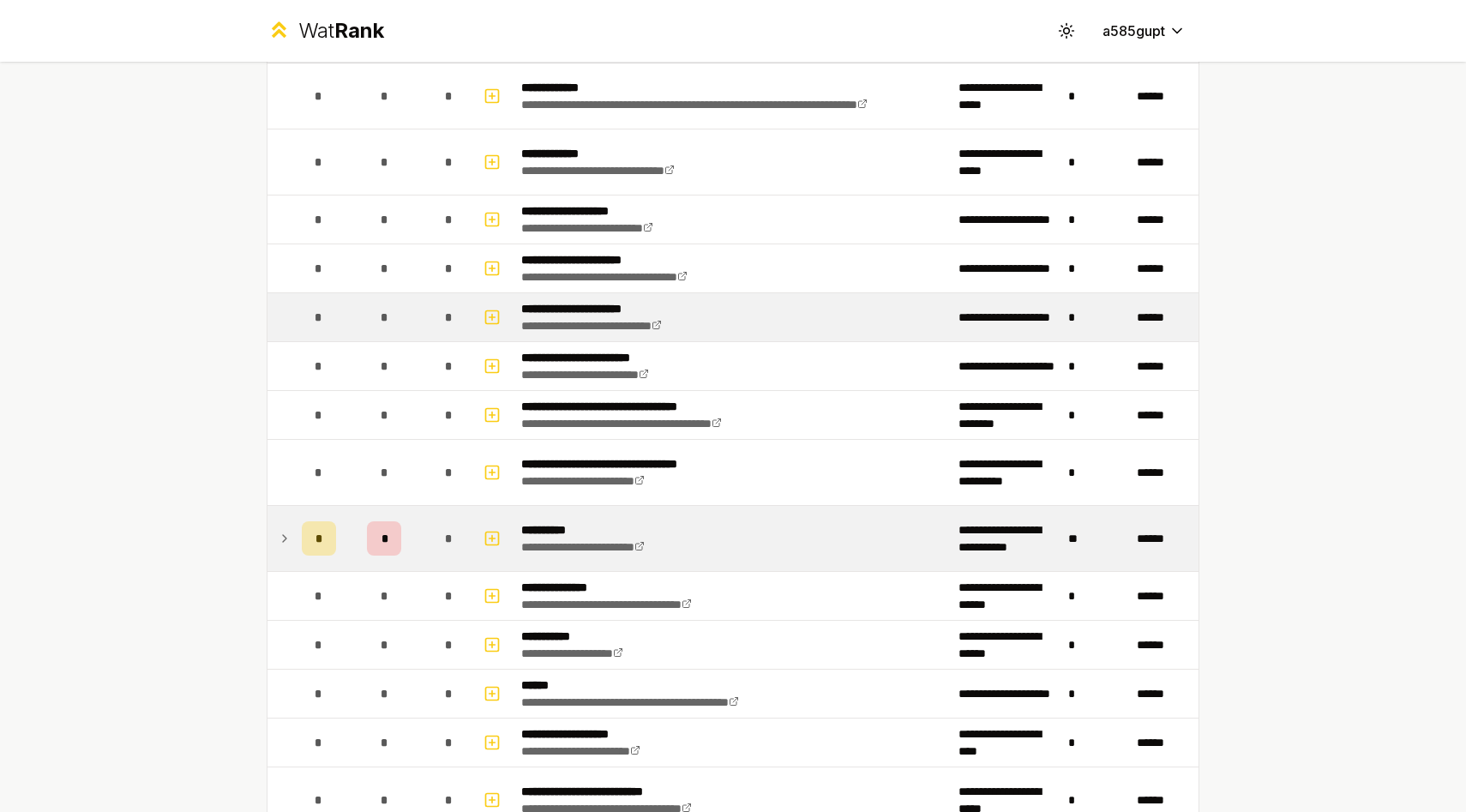
scroll to position [0, 0]
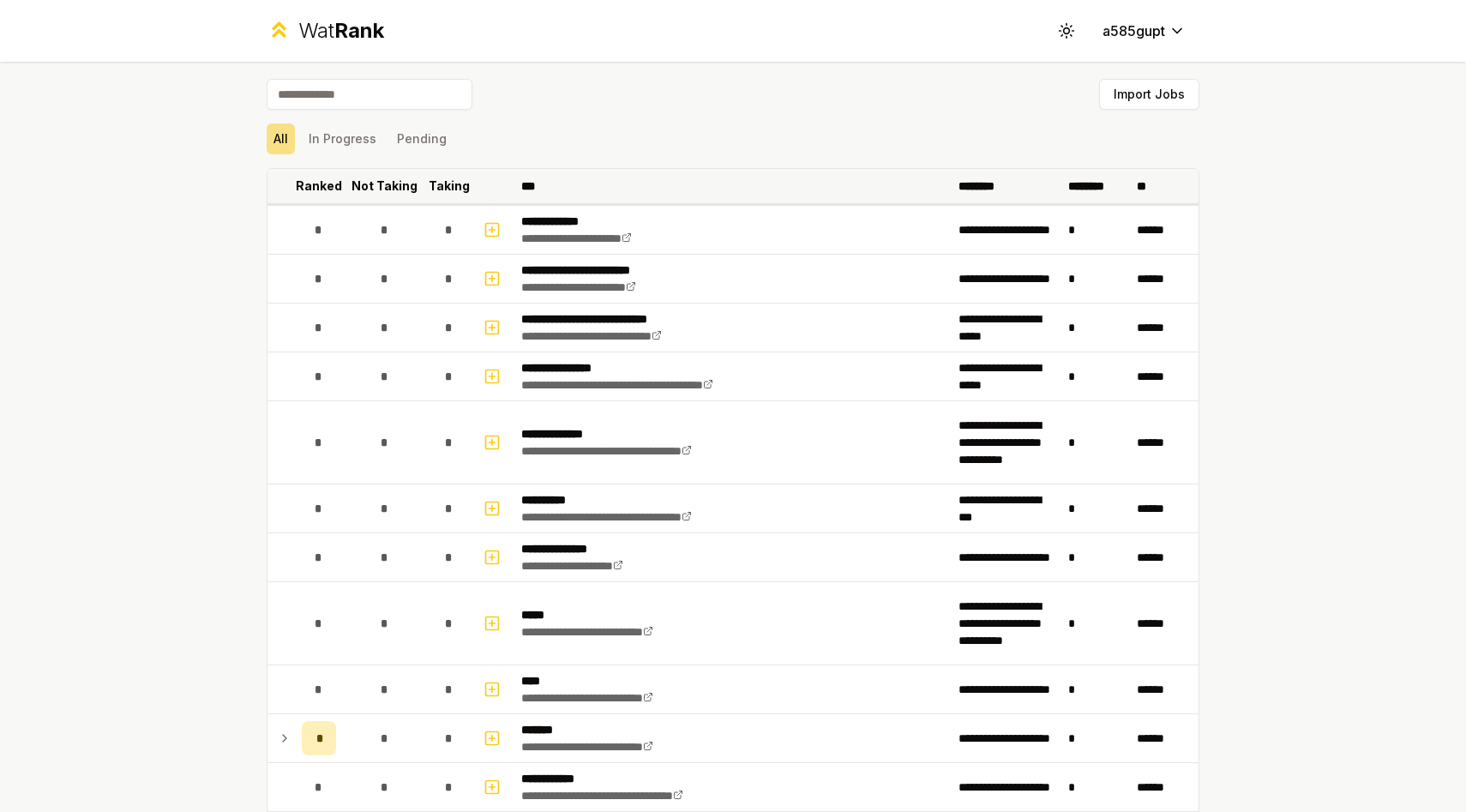
click at [1097, 189] on p "********" at bounding box center [1096, 186] width 56 height 18
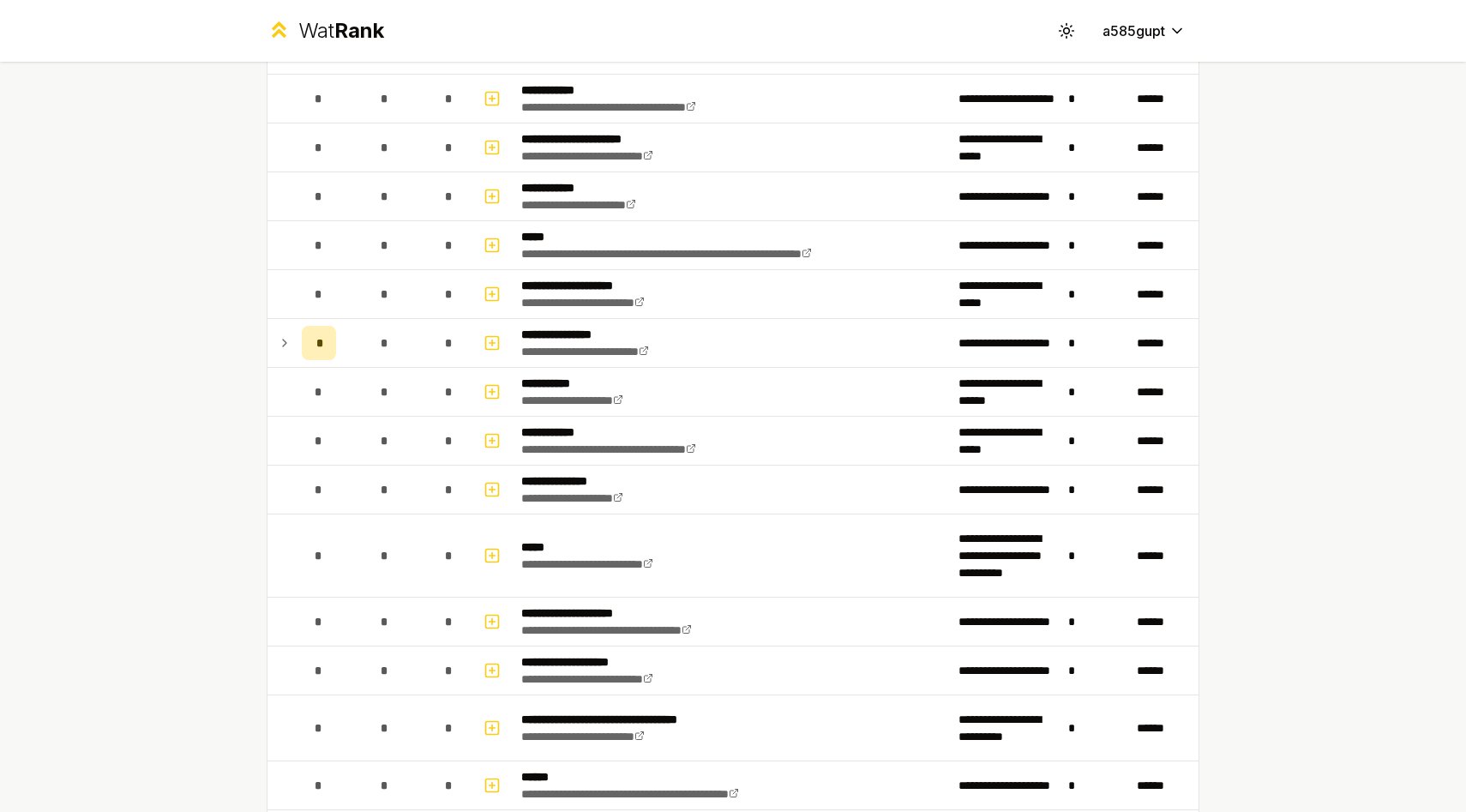
scroll to position [931, 0]
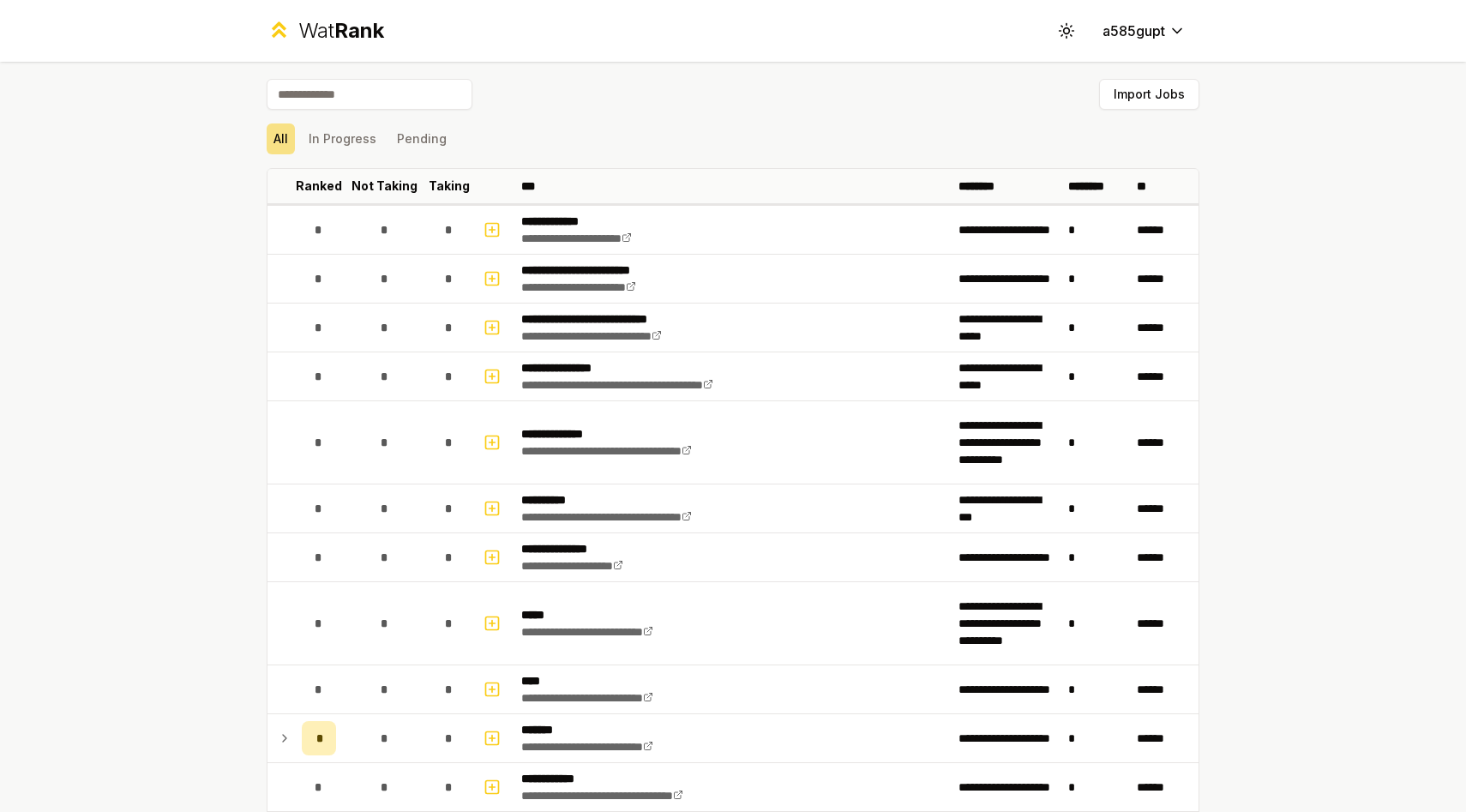
scroll to position [1329, 0]
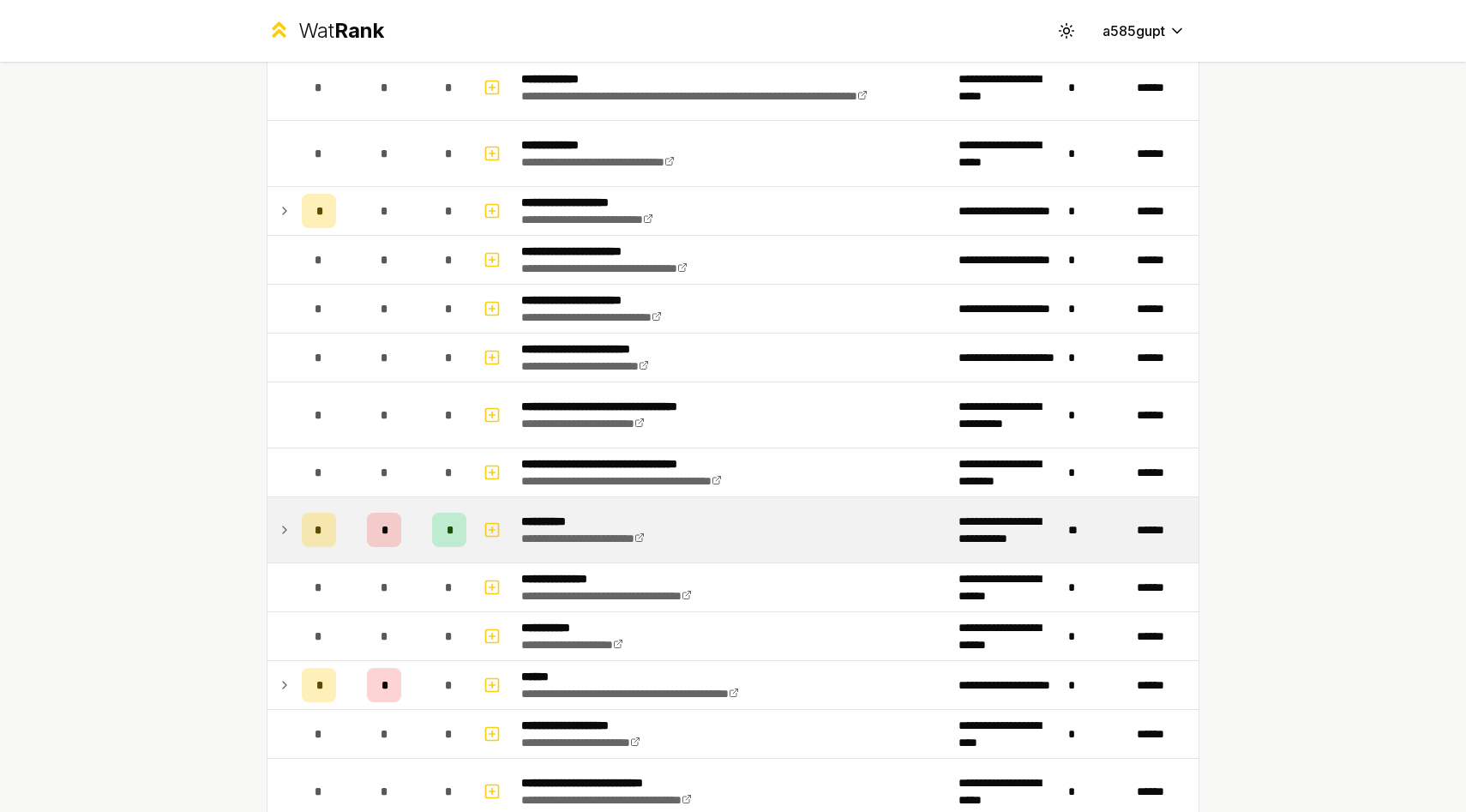
click at [282, 537] on icon at bounding box center [284, 530] width 14 height 20
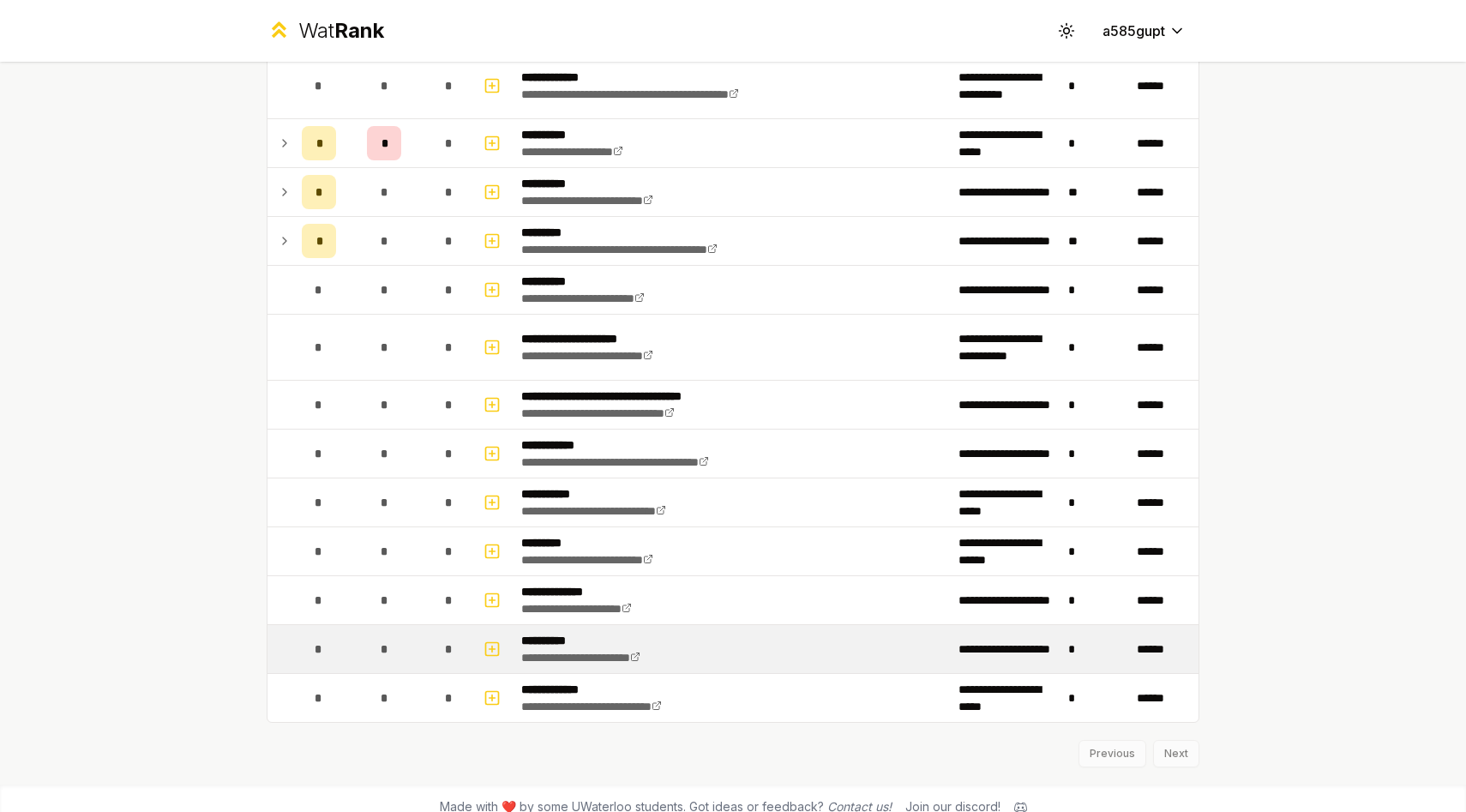
scroll to position [3586, 0]
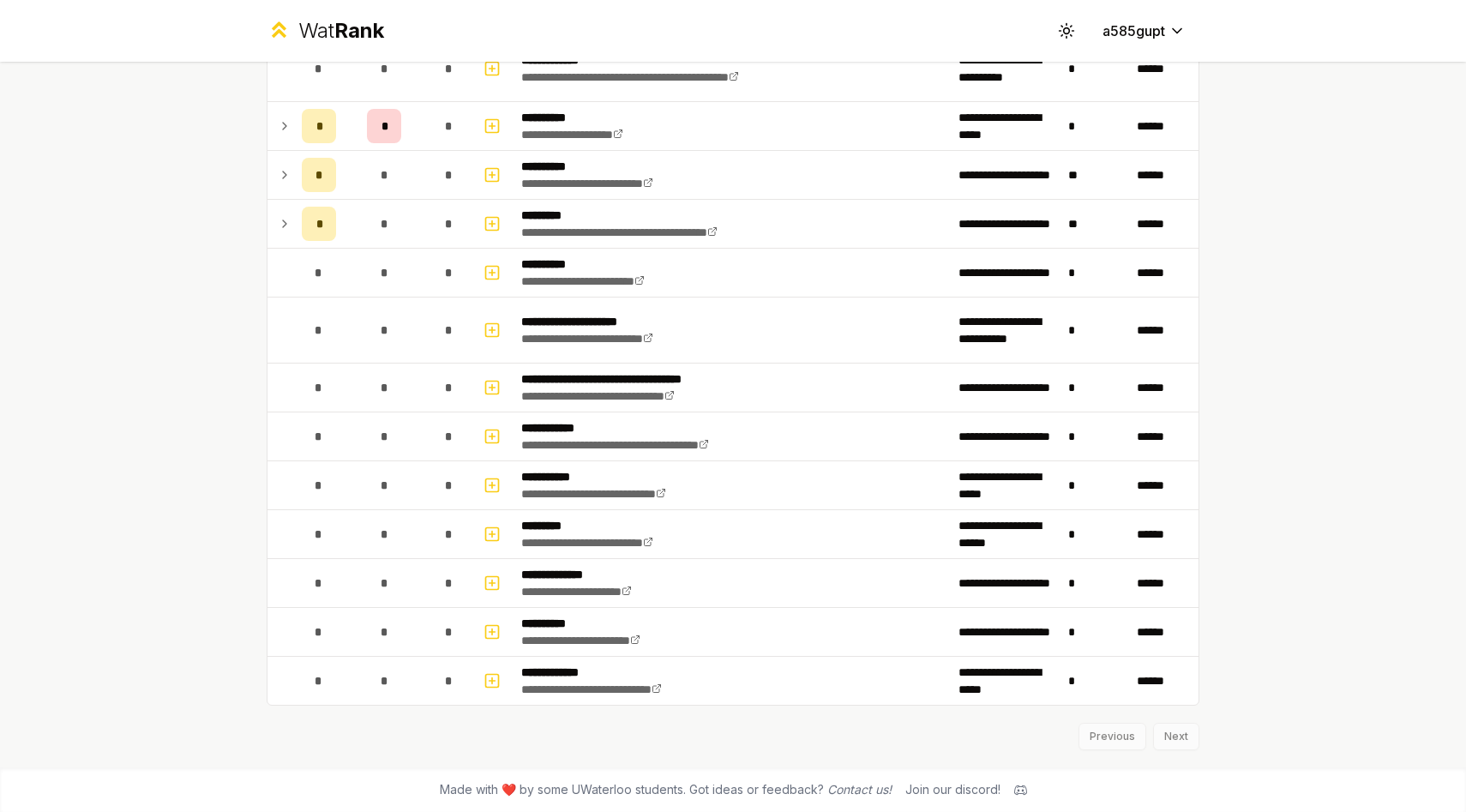
click at [960, 788] on div "Join our discord!" at bounding box center [952, 789] width 95 height 18
click at [1007, 792] on div "Made with ❤️ by some UWaterloo students. Got ideas or feedback? Contact us! Joi…" at bounding box center [733, 789] width 1097 height 44
click at [1014, 792] on icon at bounding box center [1021, 789] width 13 height 9
